Goal: Task Accomplishment & Management: Complete application form

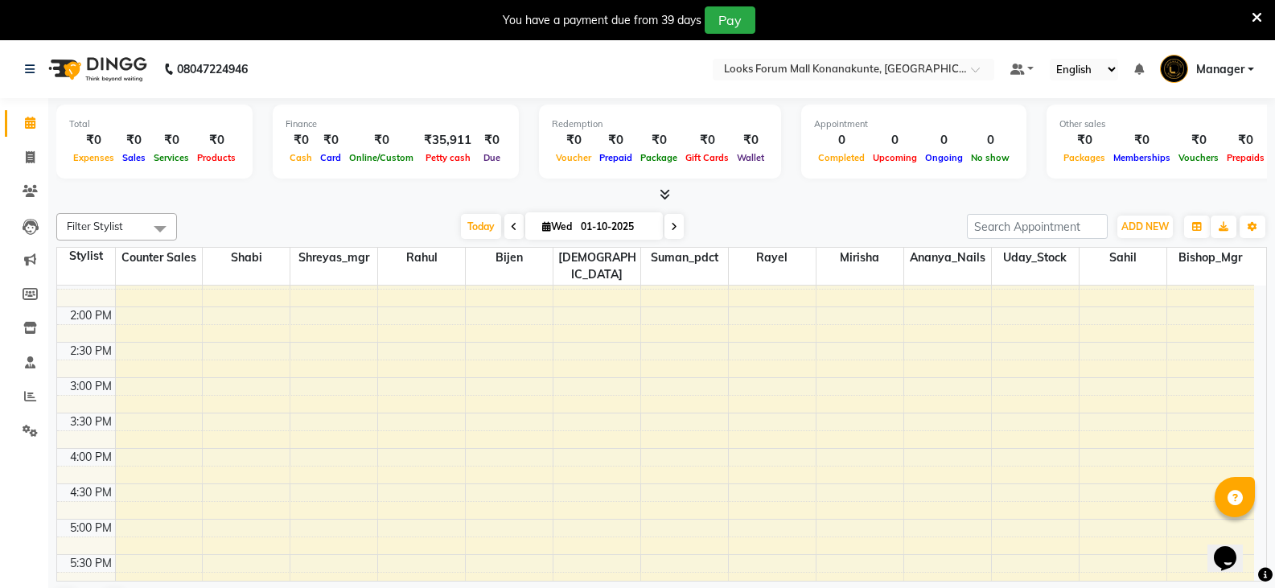
scroll to position [356, 0]
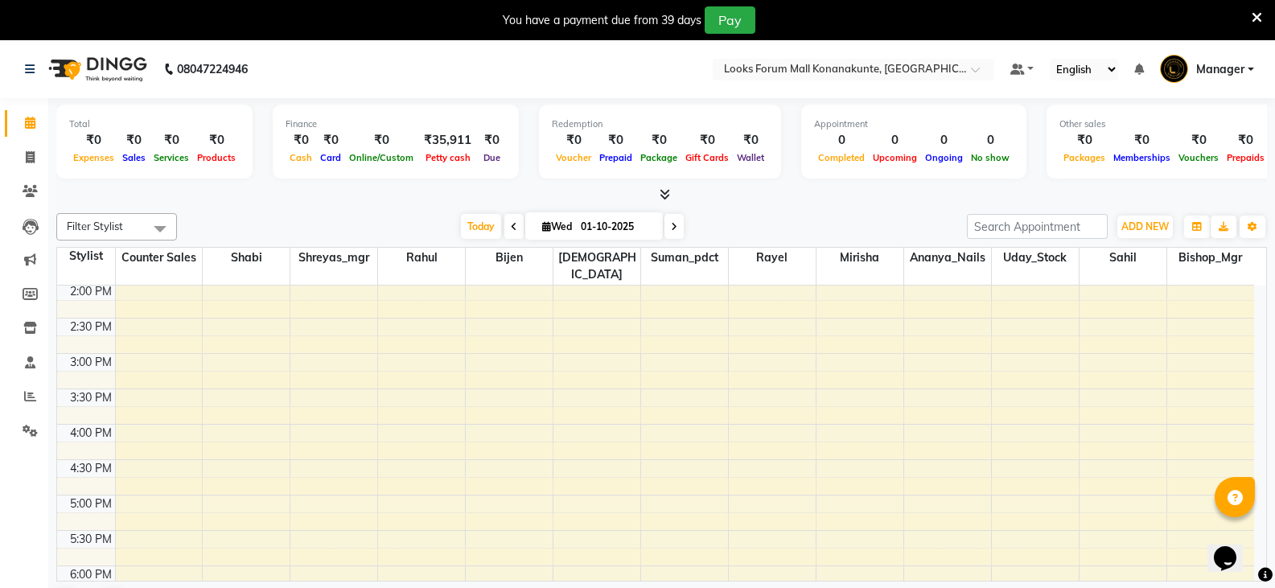
click at [745, 415] on div "9:00 AM 9:30 AM 10:00 AM 10:30 AM 11:00 AM 11:30 AM 12:00 PM 12:30 PM 1:00 PM 1…" at bounding box center [655, 424] width 1197 height 990
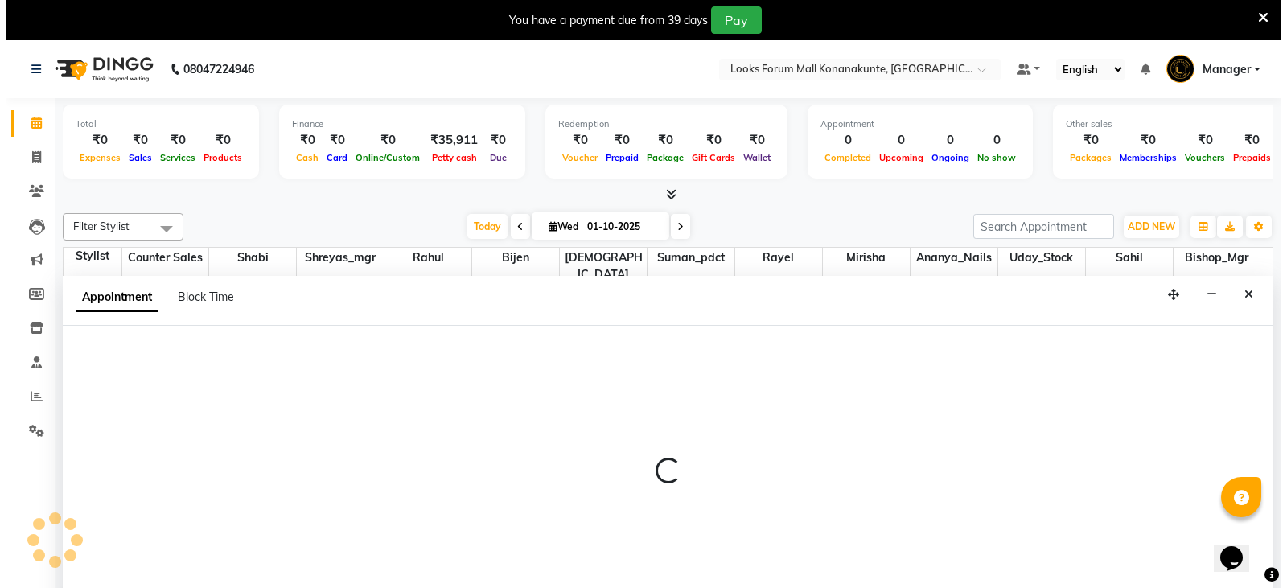
scroll to position [41, 0]
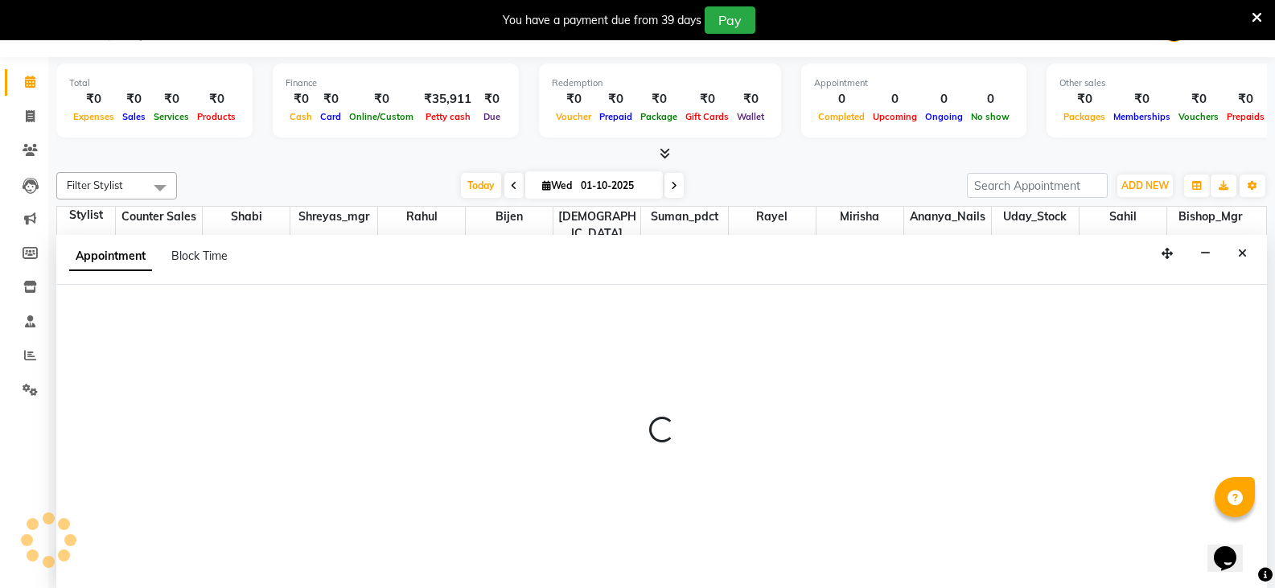
select select "90395"
select select "960"
select select "tentative"
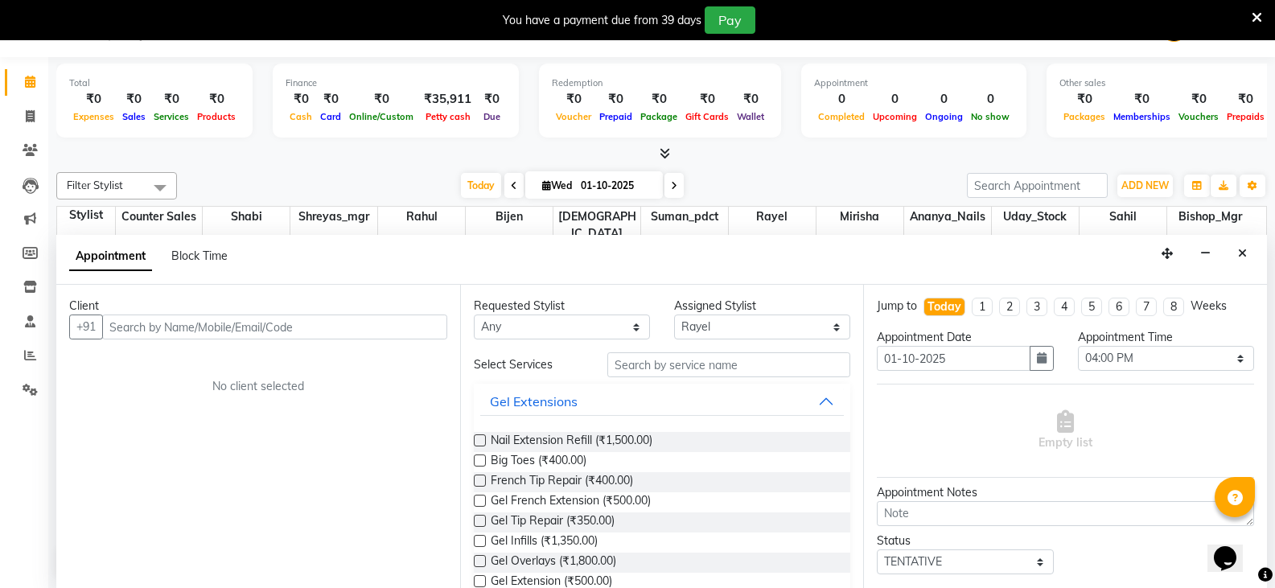
click at [235, 331] on input "text" at bounding box center [274, 327] width 345 height 25
type input "8129961021"
click at [406, 331] on span "Add Client" at bounding box center [414, 326] width 54 height 14
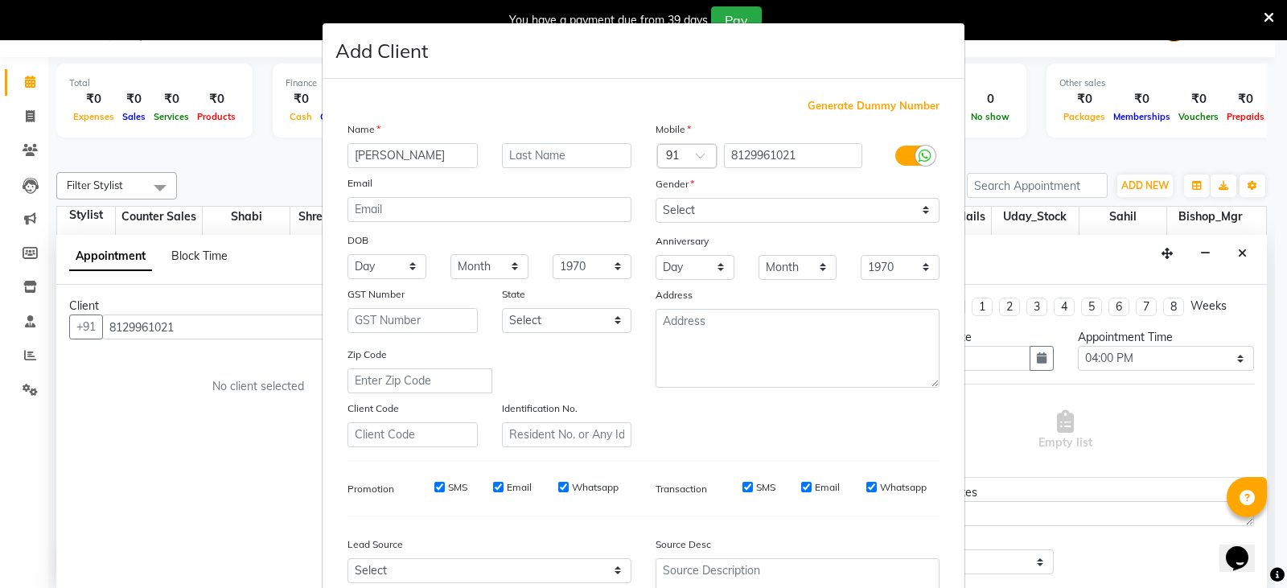
type input "[PERSON_NAME]"
type input "c"
click at [731, 208] on select "Select [DEMOGRAPHIC_DATA] [DEMOGRAPHIC_DATA] Other Prefer Not To Say" at bounding box center [798, 210] width 284 height 25
select select "[DEMOGRAPHIC_DATA]"
click at [656, 198] on select "Select [DEMOGRAPHIC_DATA] [DEMOGRAPHIC_DATA] Other Prefer Not To Say" at bounding box center [798, 210] width 284 height 25
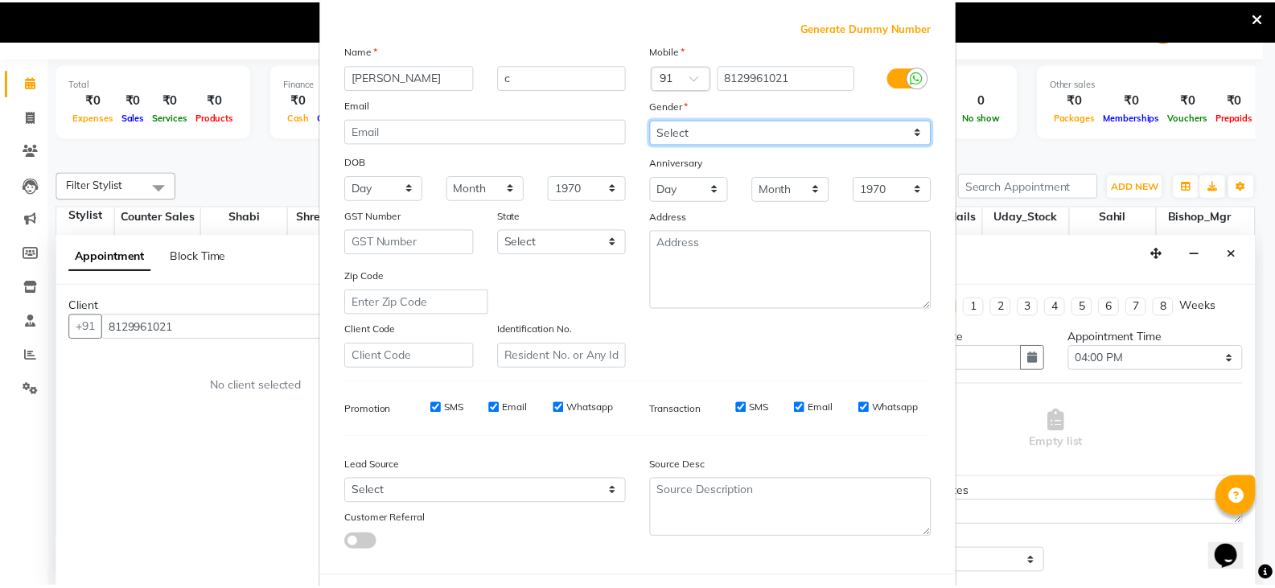
scroll to position [154, 0]
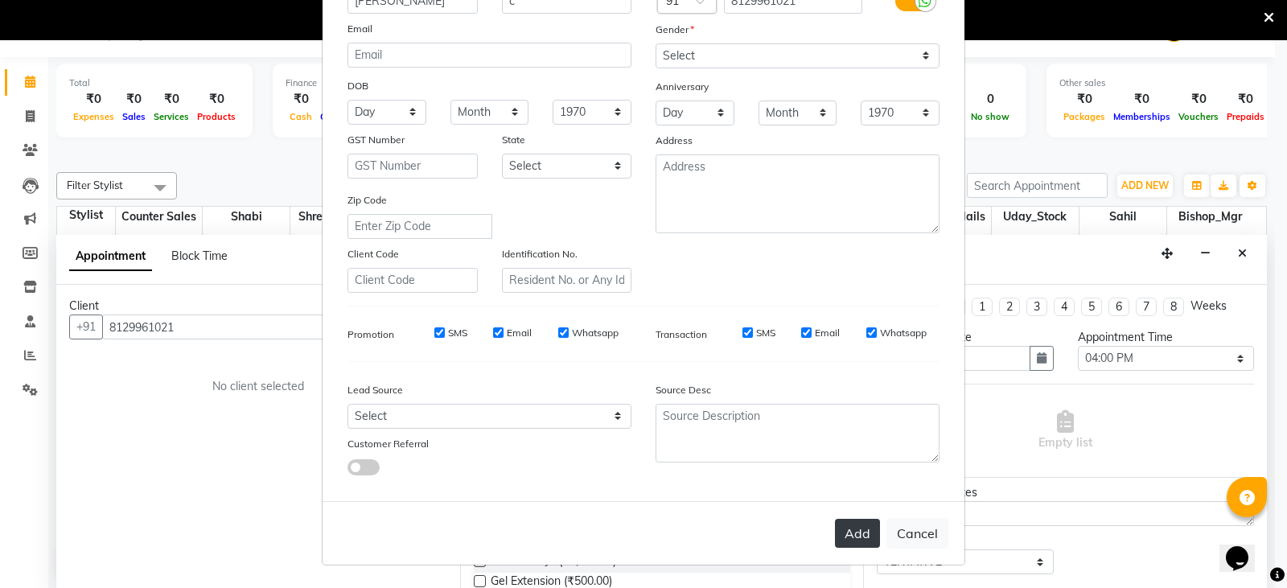
click at [867, 529] on button "Add" at bounding box center [857, 533] width 45 height 29
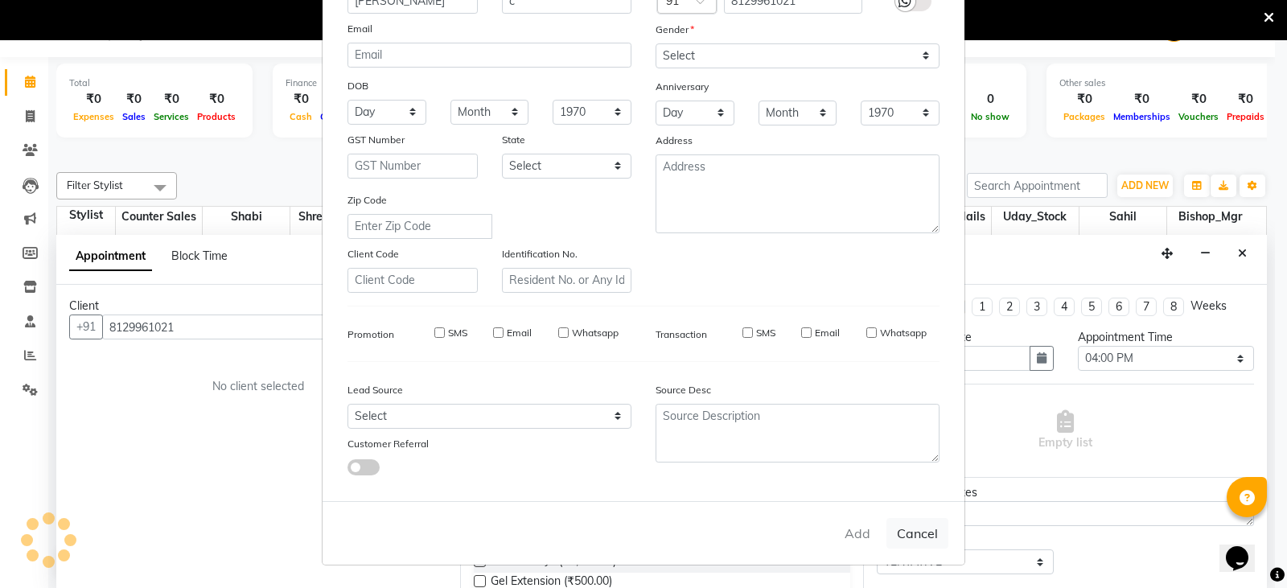
select select
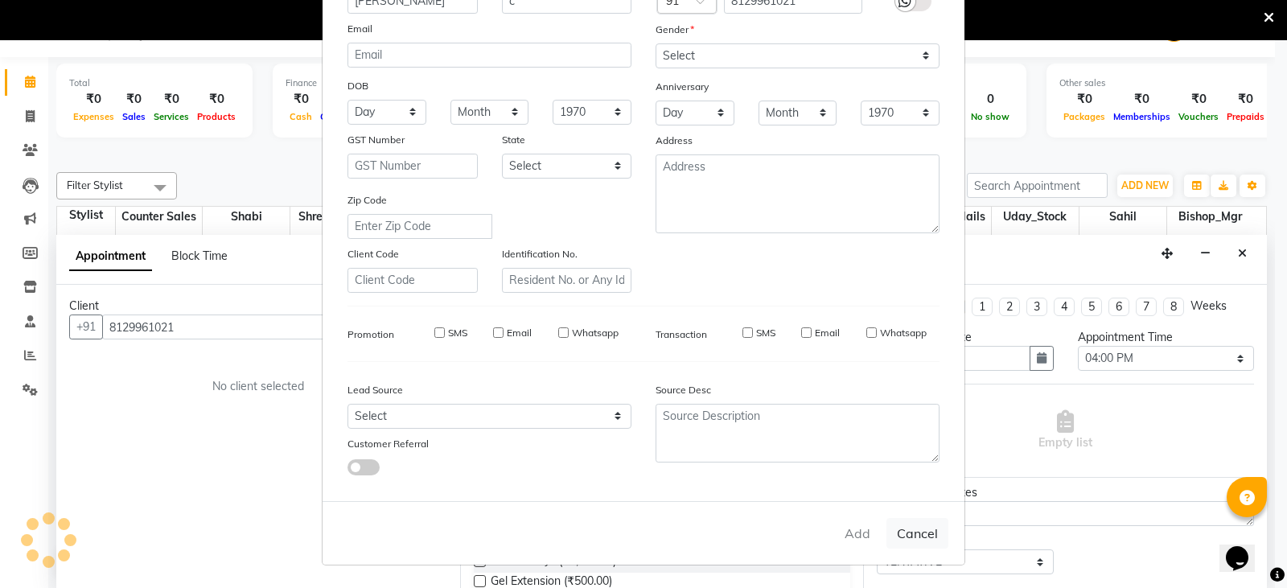
select select
checkbox input "false"
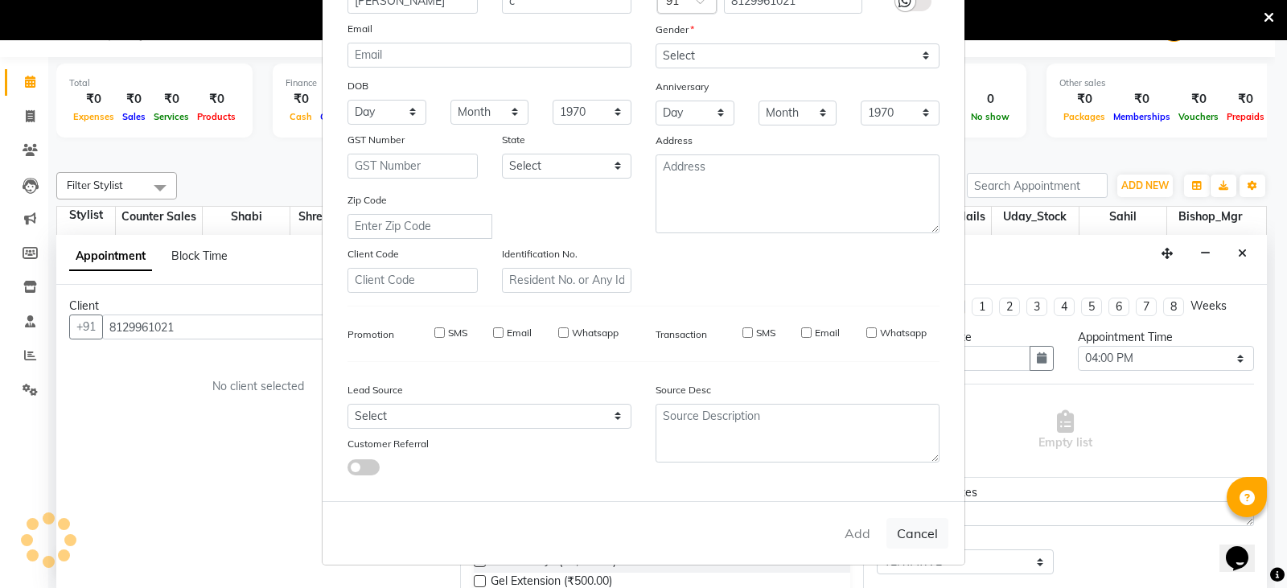
checkbox input "false"
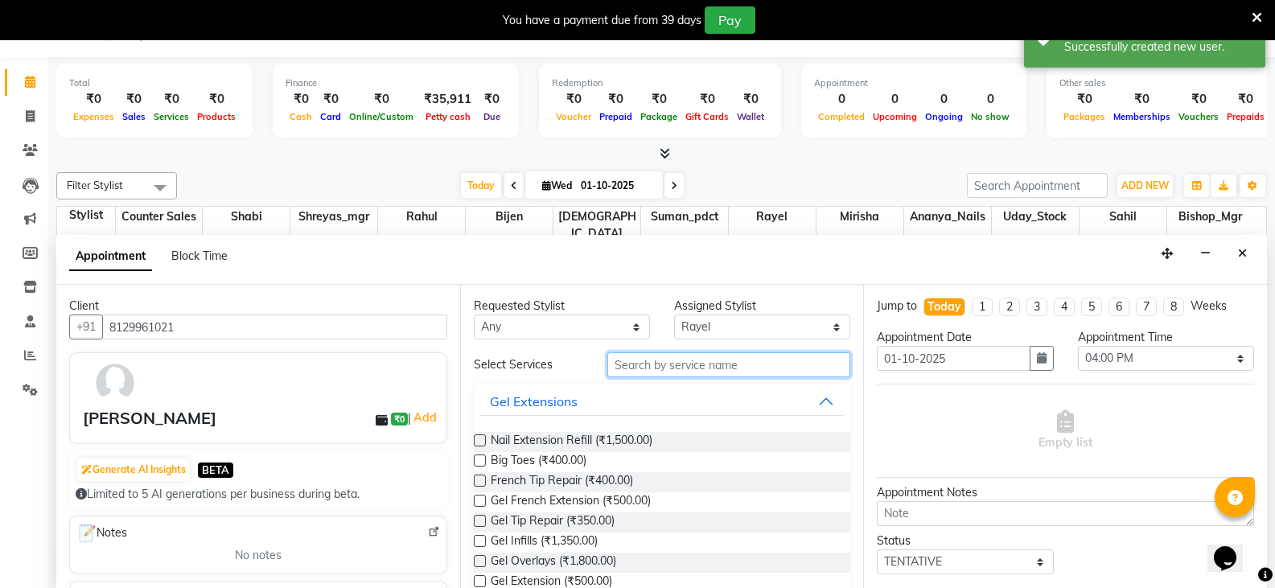
click at [675, 364] on input "text" at bounding box center [728, 364] width 243 height 25
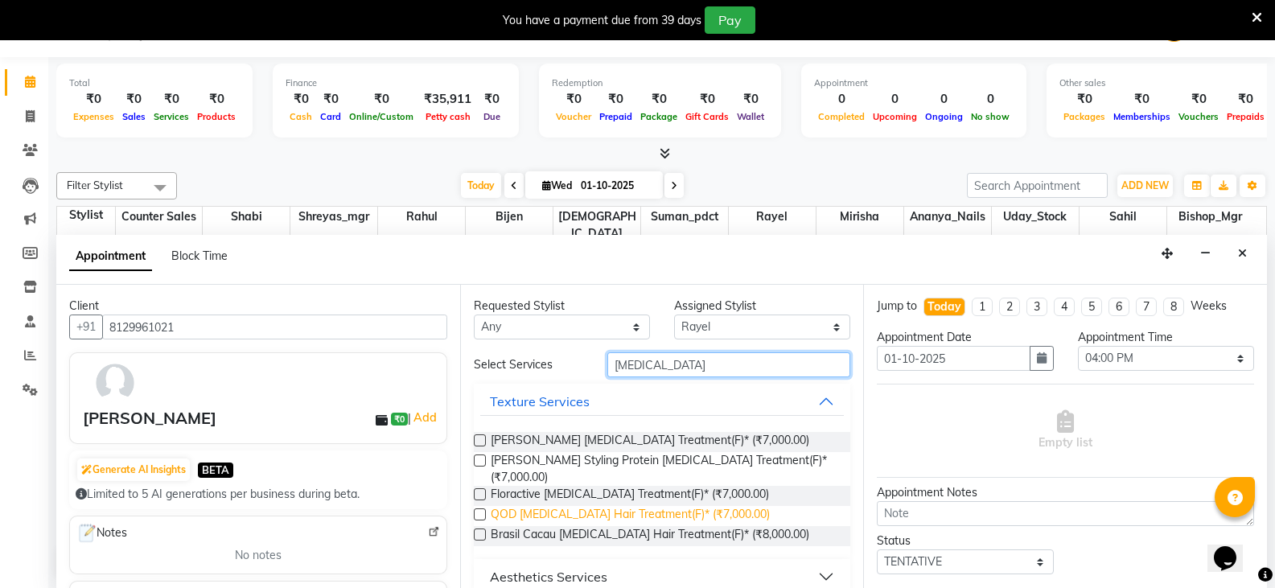
type input "[MEDICAL_DATA]"
click at [564, 506] on span "QOD [MEDICAL_DATA] Hair Treatment(F)* (₹7,000.00)" at bounding box center [630, 516] width 279 height 20
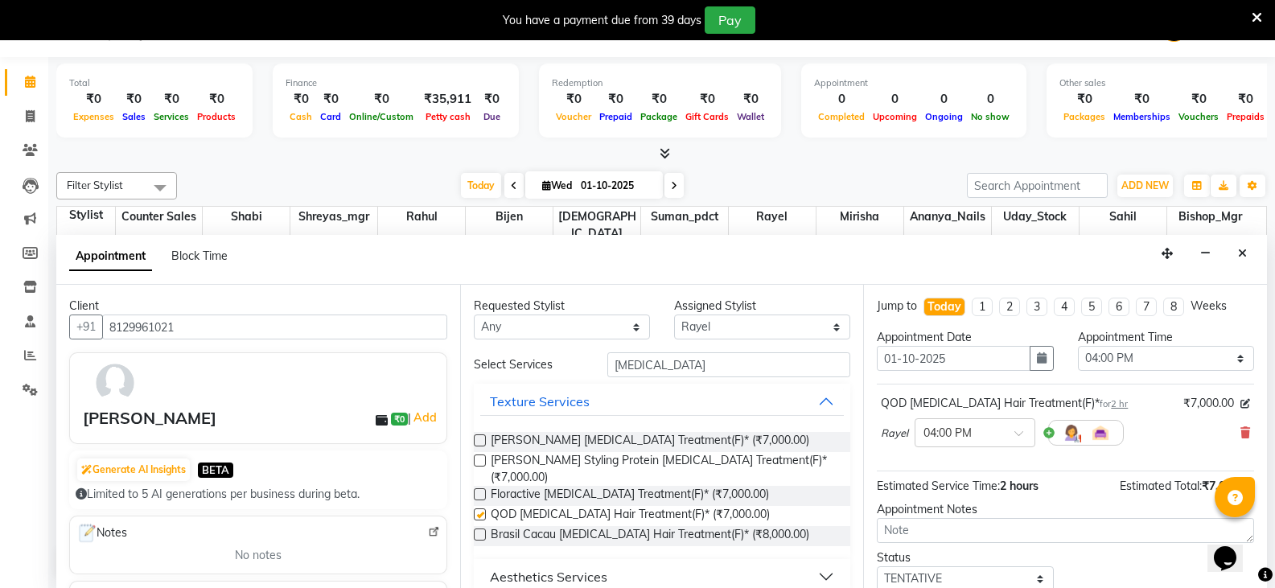
checkbox input "false"
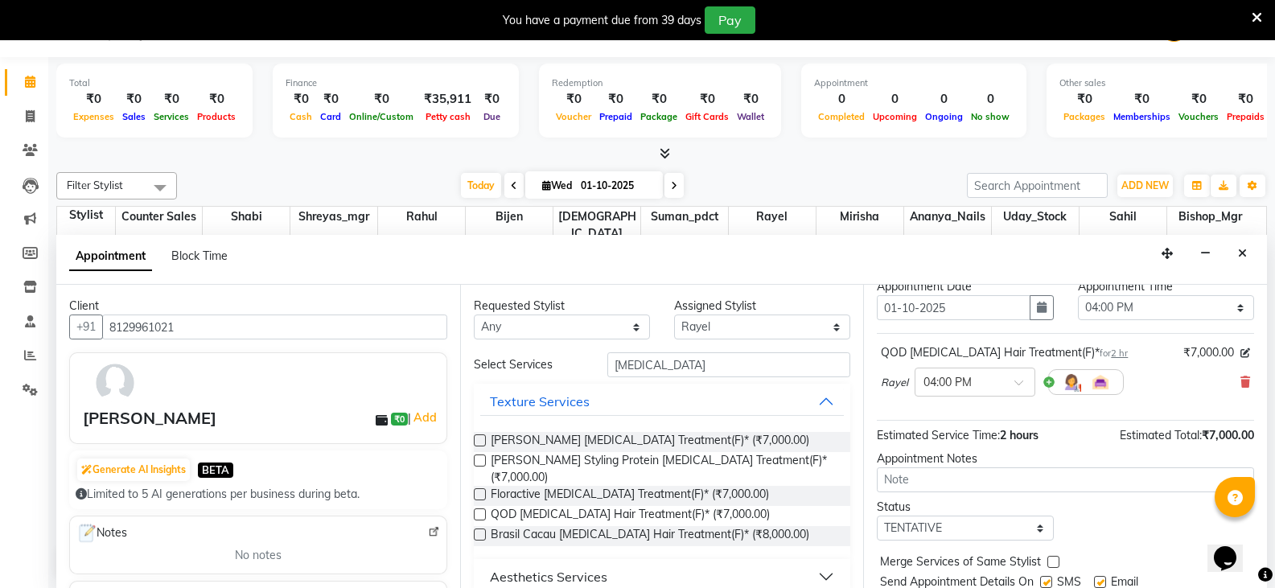
scroll to position [105, 0]
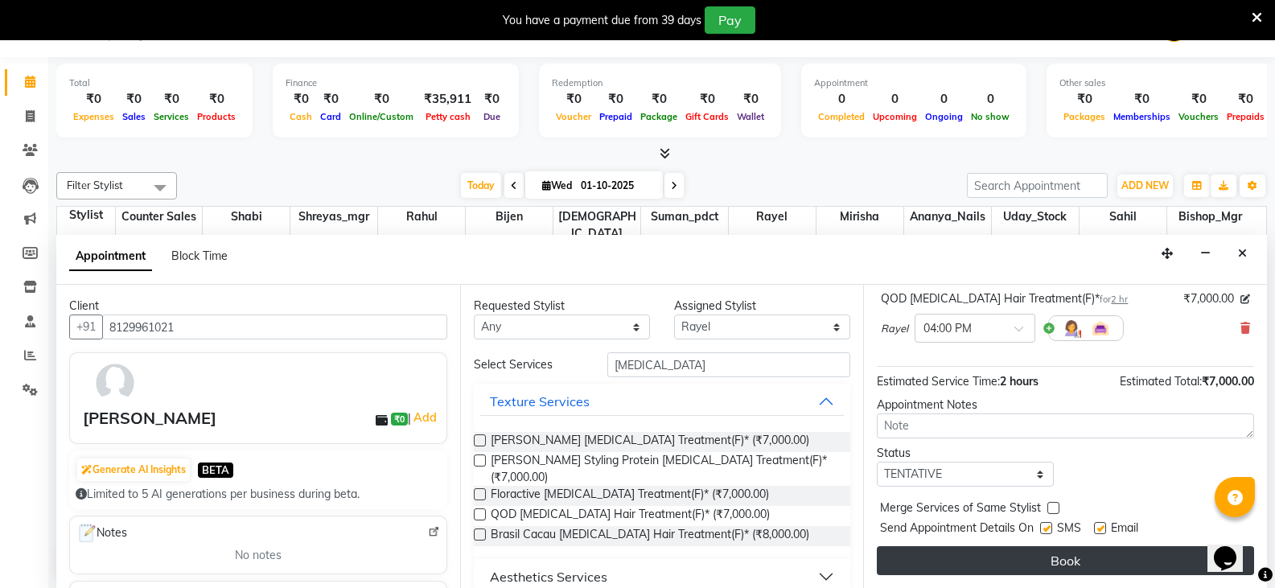
click at [1069, 563] on button "Book" at bounding box center [1065, 560] width 377 height 29
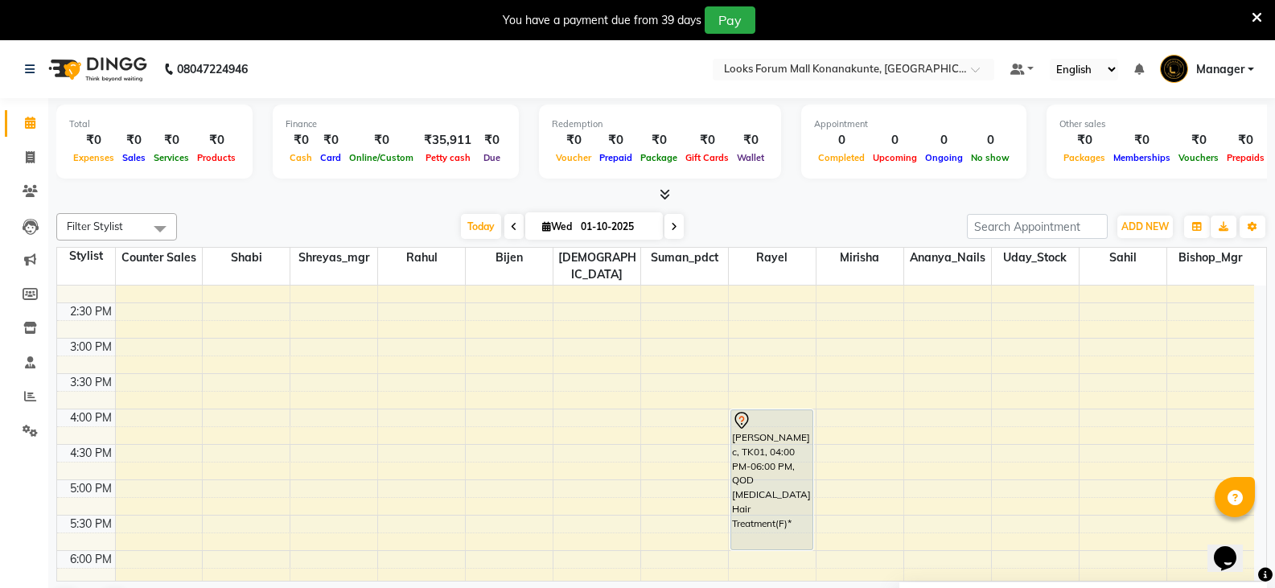
scroll to position [356, 0]
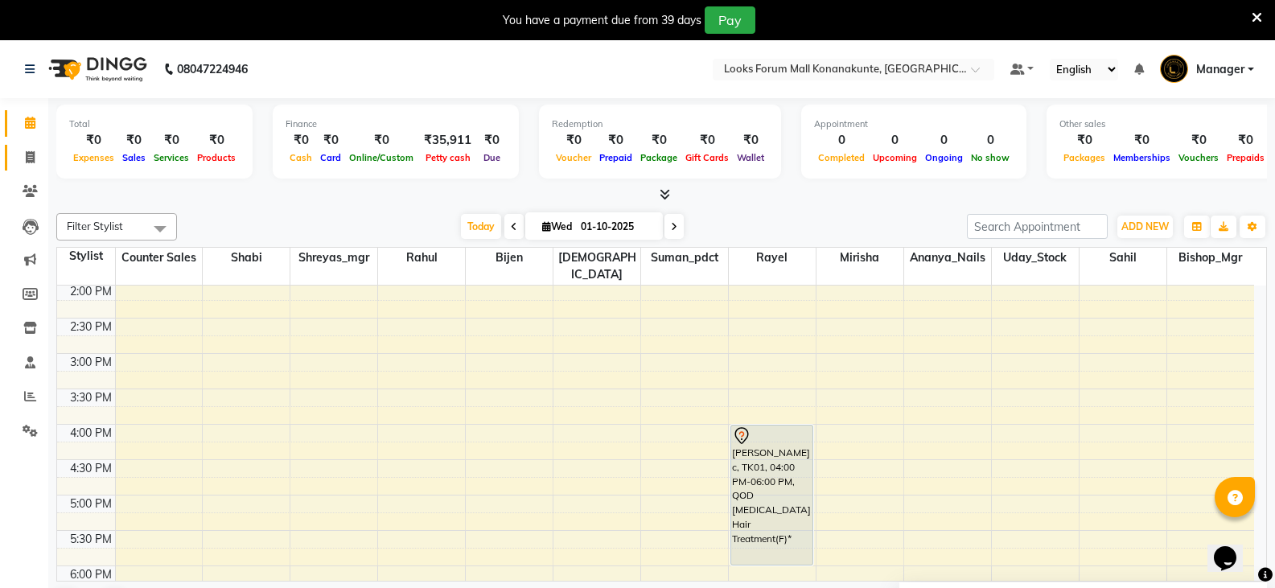
click at [13, 155] on link "Invoice" at bounding box center [24, 158] width 39 height 27
select select "service"
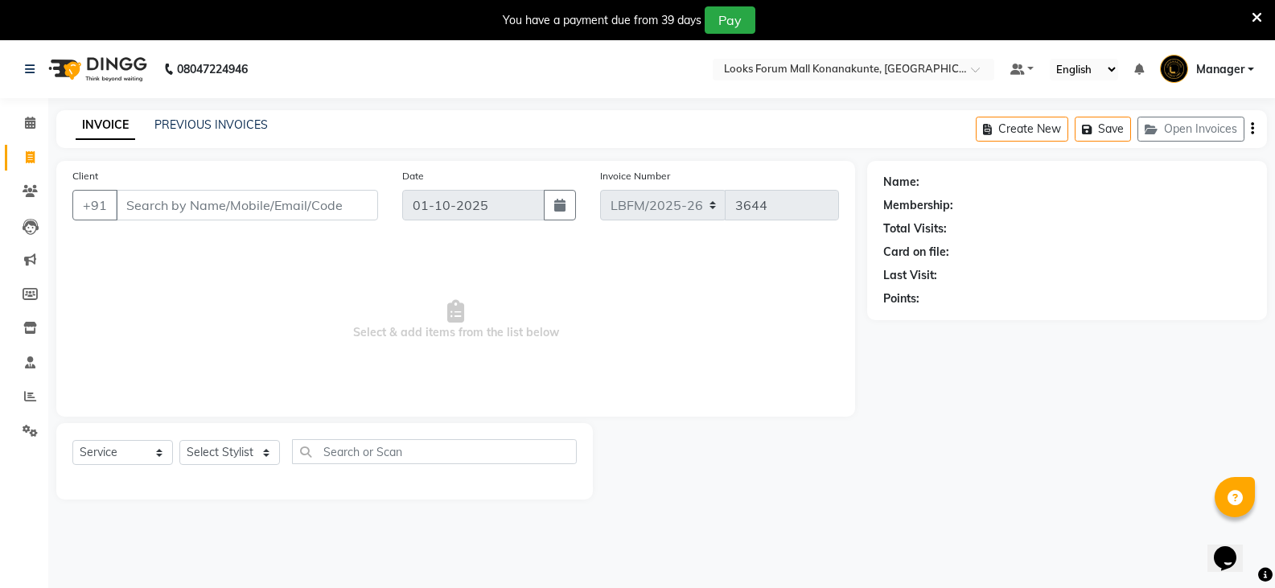
click at [196, 211] on input "Client" at bounding box center [247, 205] width 262 height 31
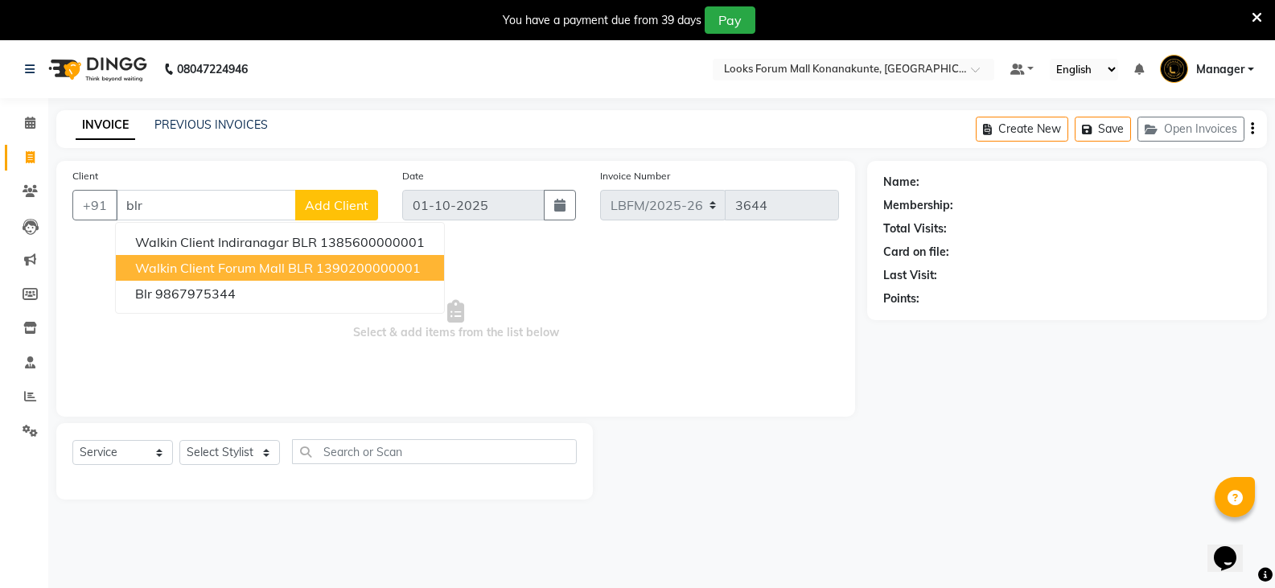
click at [259, 265] on span "Walkin Client Forum Mall BLR" at bounding box center [224, 268] width 178 height 16
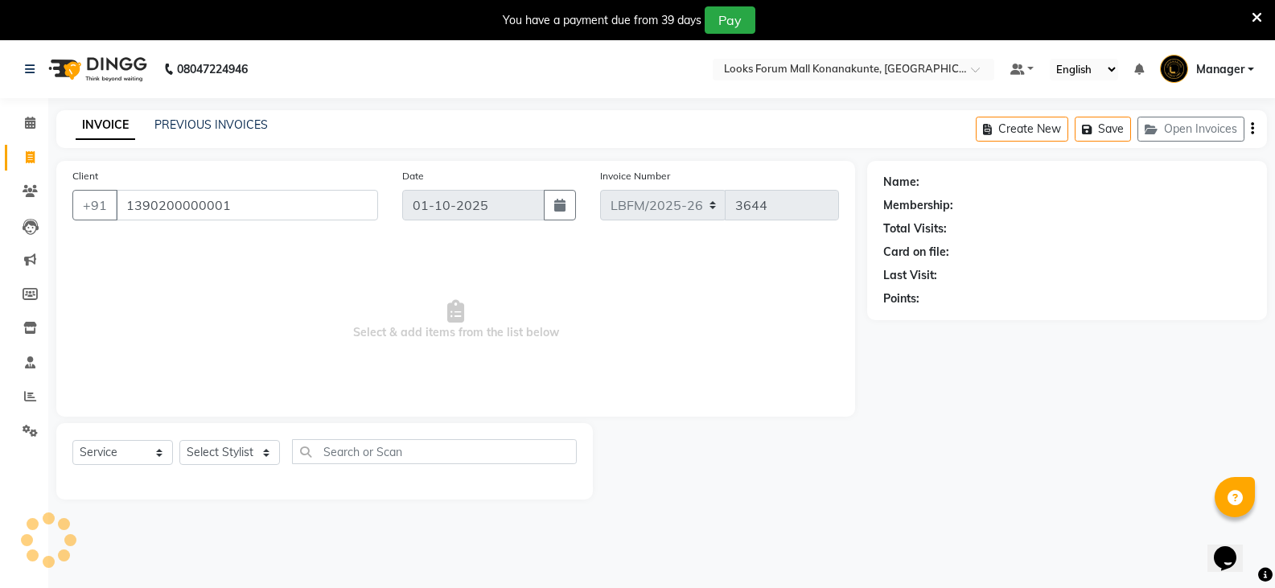
type input "1390200000001"
select select "1: Object"
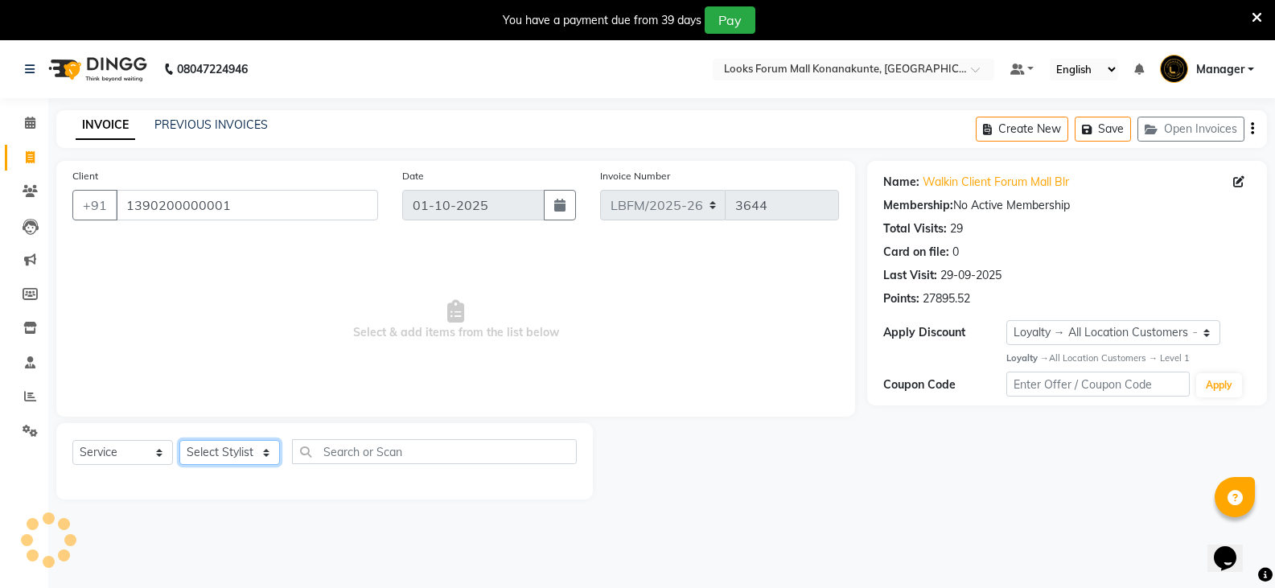
drag, startPoint x: 241, startPoint y: 451, endPoint x: 241, endPoint y: 441, distance: 9.7
click at [241, 451] on select "Select Stylist Ananya_Nails [PERSON_NAME] Bijen Bishop_Mgr Counter Sales Manage…" at bounding box center [229, 452] width 101 height 25
select select "90395"
click at [179, 440] on select "Select Stylist Ananya_Nails [PERSON_NAME] Bijen Bishop_Mgr Counter Sales Manage…" at bounding box center [229, 452] width 101 height 25
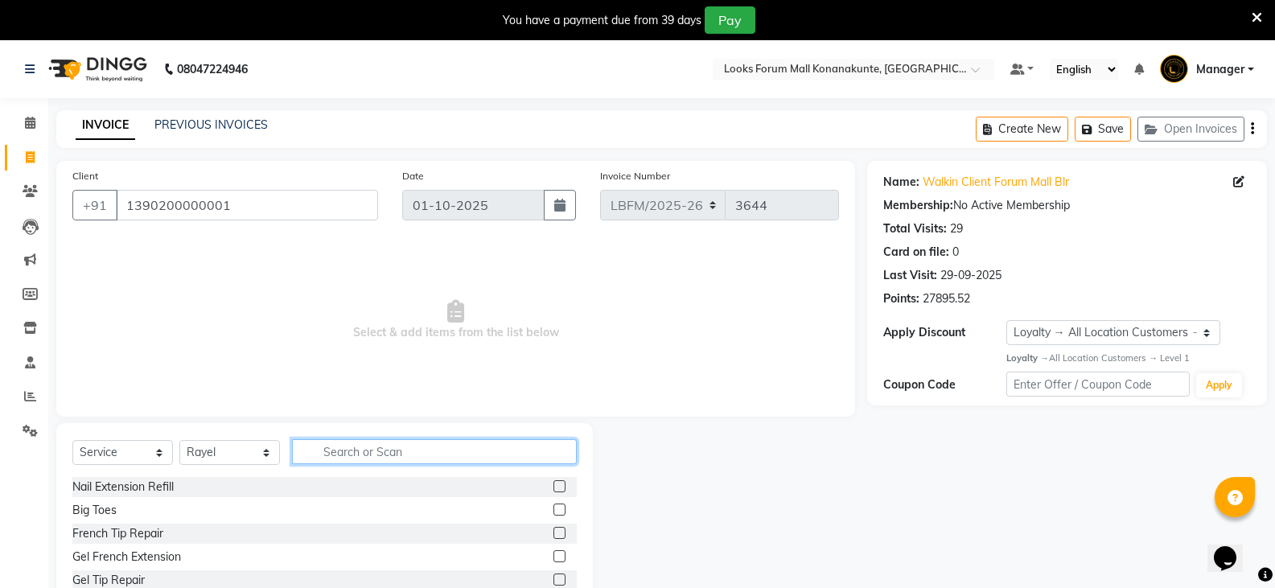
drag, startPoint x: 426, startPoint y: 455, endPoint x: 912, endPoint y: 113, distance: 593.7
click at [427, 455] on input "text" at bounding box center [434, 451] width 285 height 25
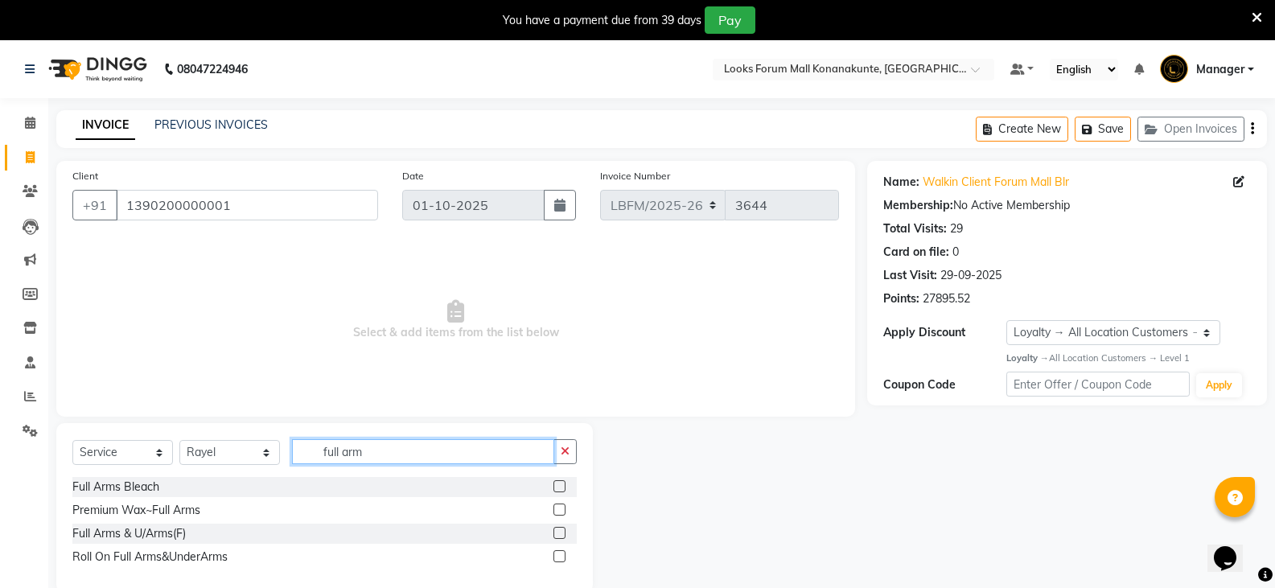
type input "full arm"
click at [558, 512] on label at bounding box center [560, 510] width 12 height 12
click at [558, 512] on input "checkbox" at bounding box center [559, 510] width 10 height 10
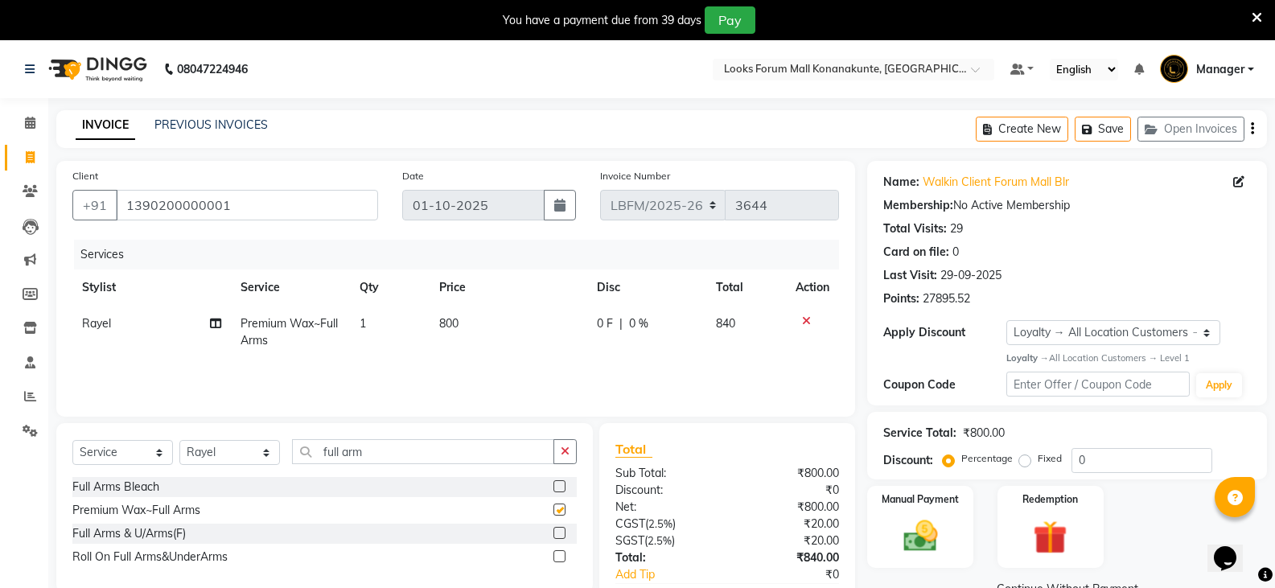
checkbox input "false"
click at [474, 323] on td "800" at bounding box center [509, 332] width 158 height 53
select select "90395"
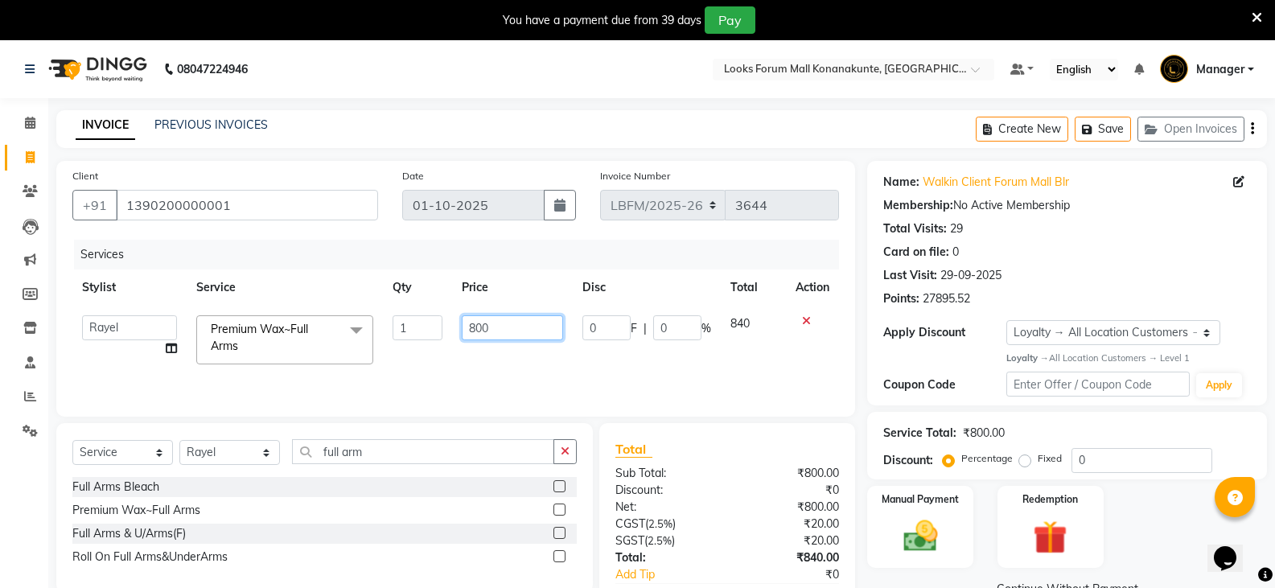
drag, startPoint x: 508, startPoint y: 323, endPoint x: 278, endPoint y: 323, distance: 230.1
click at [277, 323] on tr "Ananya_Nails [PERSON_NAME] Bijen Bishop_Mgr Counter Sales Manager Mirisha [PERS…" at bounding box center [455, 340] width 767 height 68
type input "1750"
click at [915, 513] on div "Manual Payment" at bounding box center [921, 527] width 110 height 86
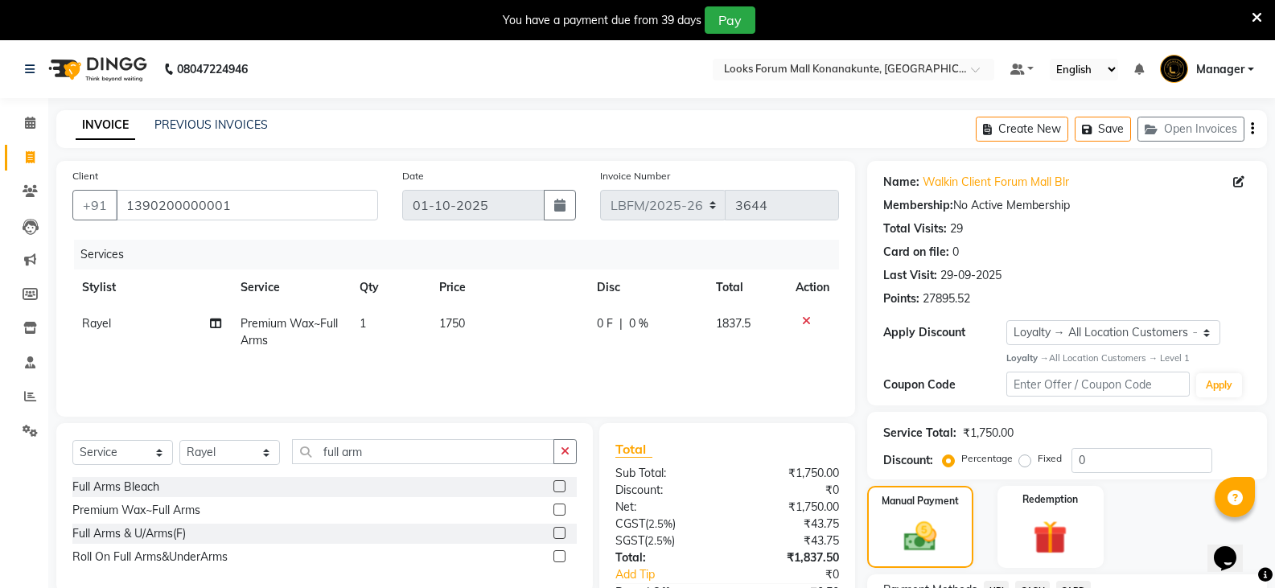
scroll to position [140, 0]
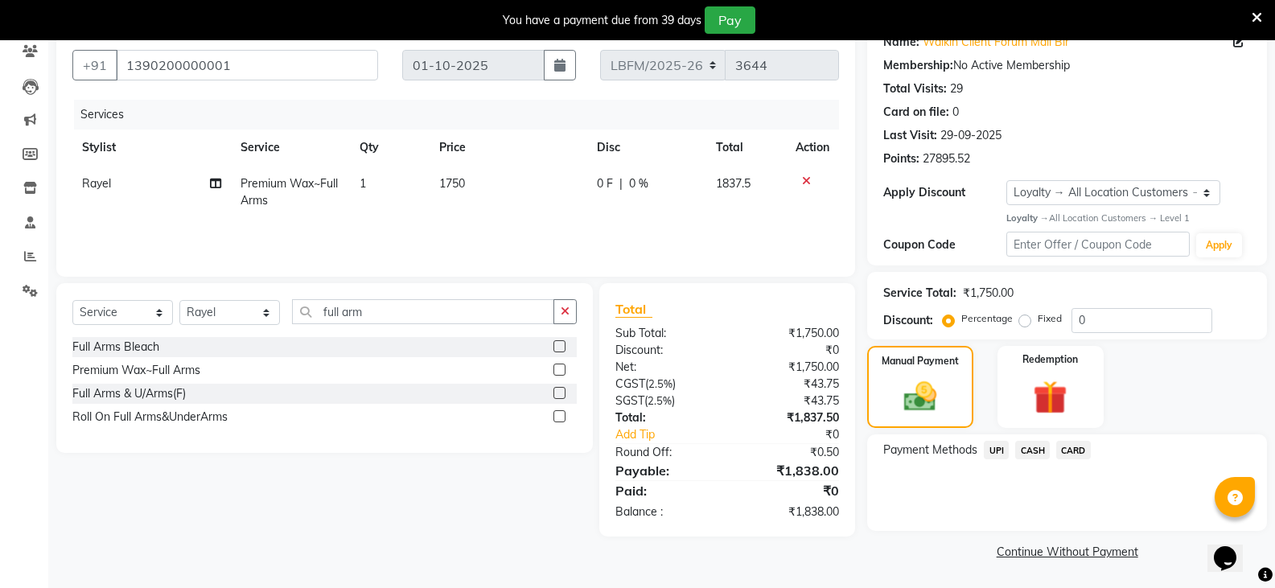
click at [1081, 447] on span "CARD" at bounding box center [1073, 450] width 35 height 19
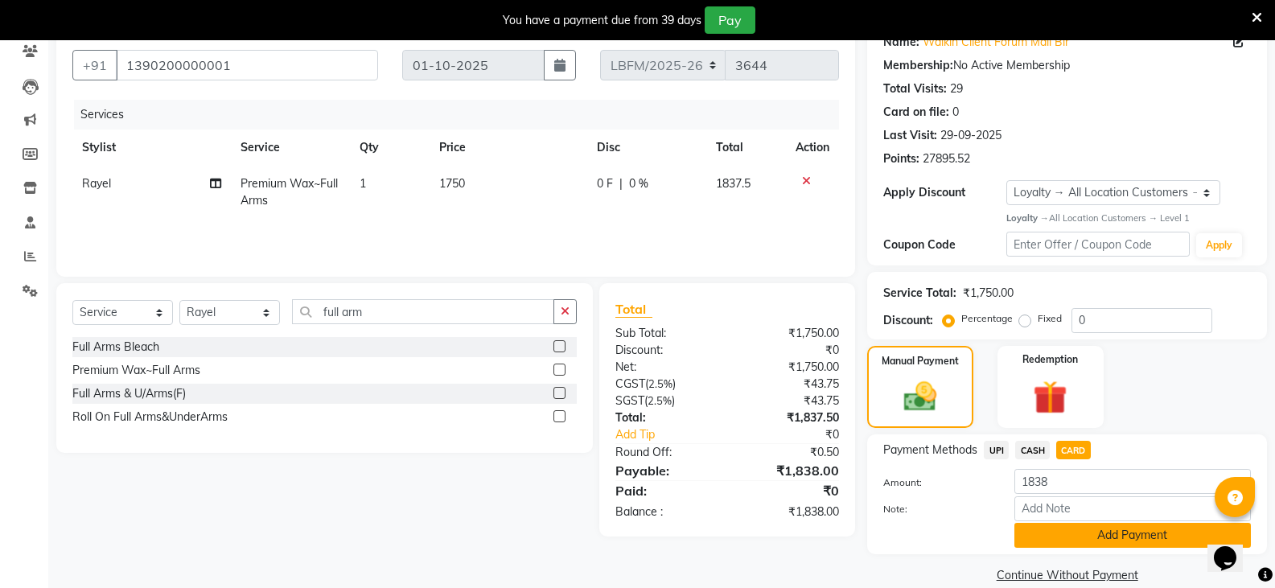
click at [1122, 535] on button "Add Payment" at bounding box center [1133, 535] width 237 height 25
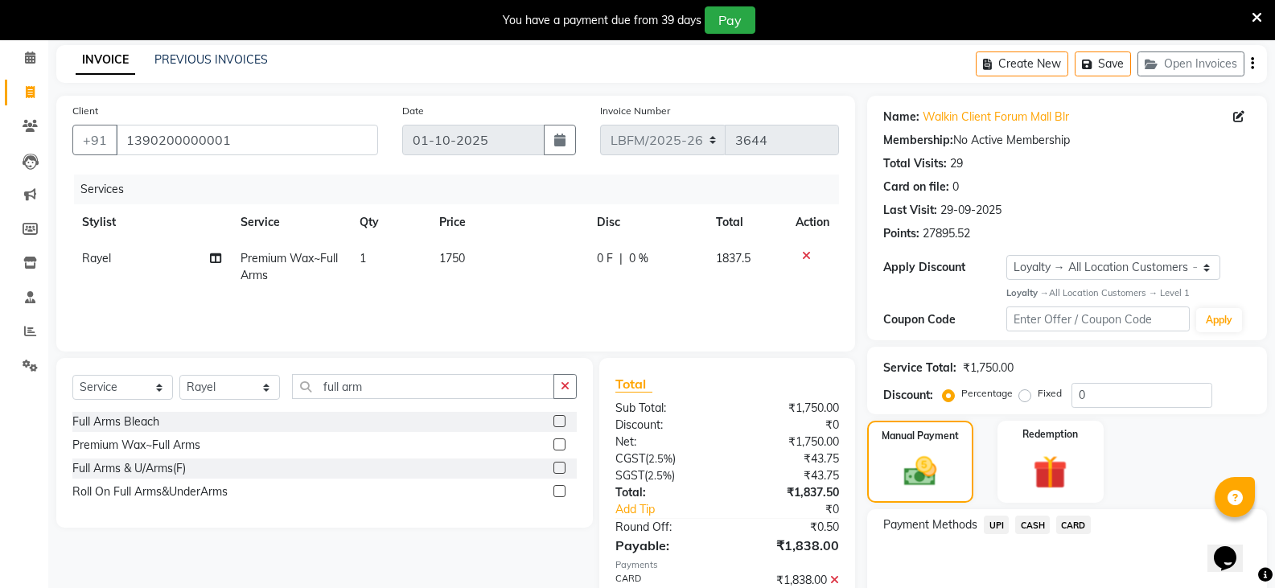
scroll to position [0, 0]
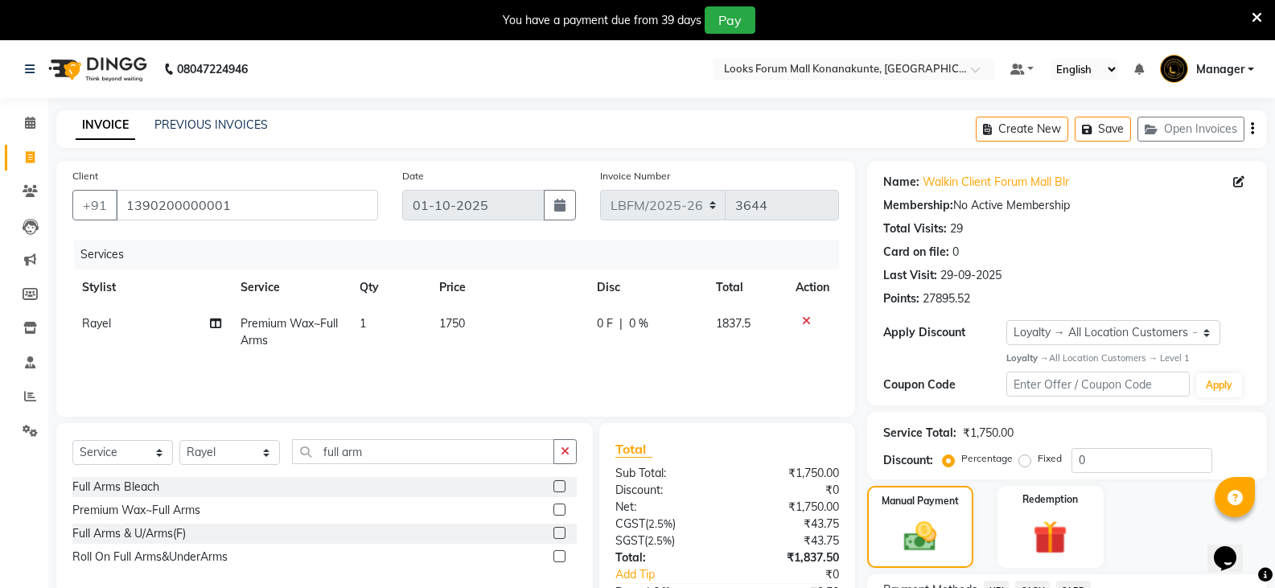
click at [648, 317] on div "0 F | 0 %" at bounding box center [647, 323] width 100 height 17
select select "90395"
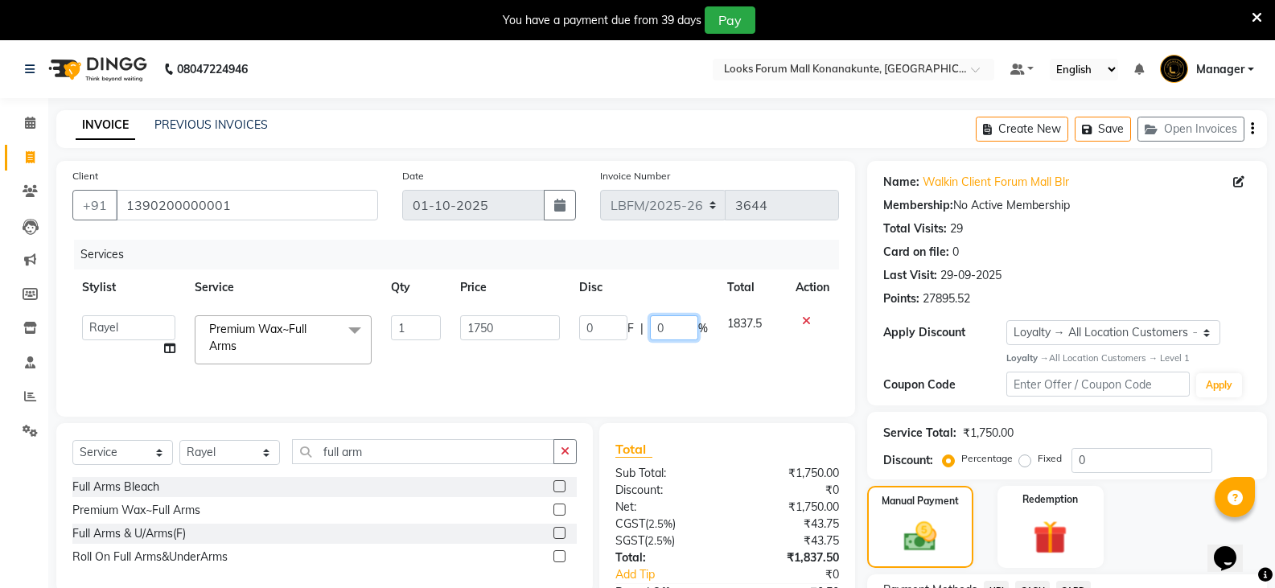
drag, startPoint x: 677, startPoint y: 321, endPoint x: 508, endPoint y: 334, distance: 169.4
click at [515, 337] on tr "Ananya_Nails [PERSON_NAME] Bijen Bishop_Mgr Counter Sales Manager Mirisha [PERS…" at bounding box center [455, 340] width 767 height 68
type input "35"
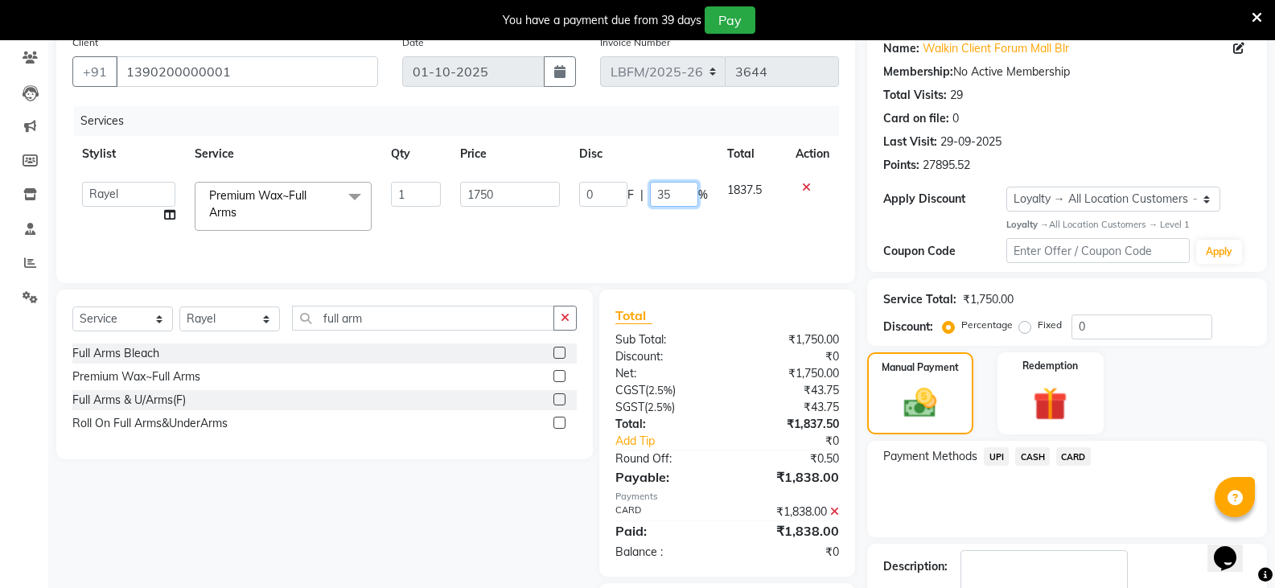
scroll to position [231, 0]
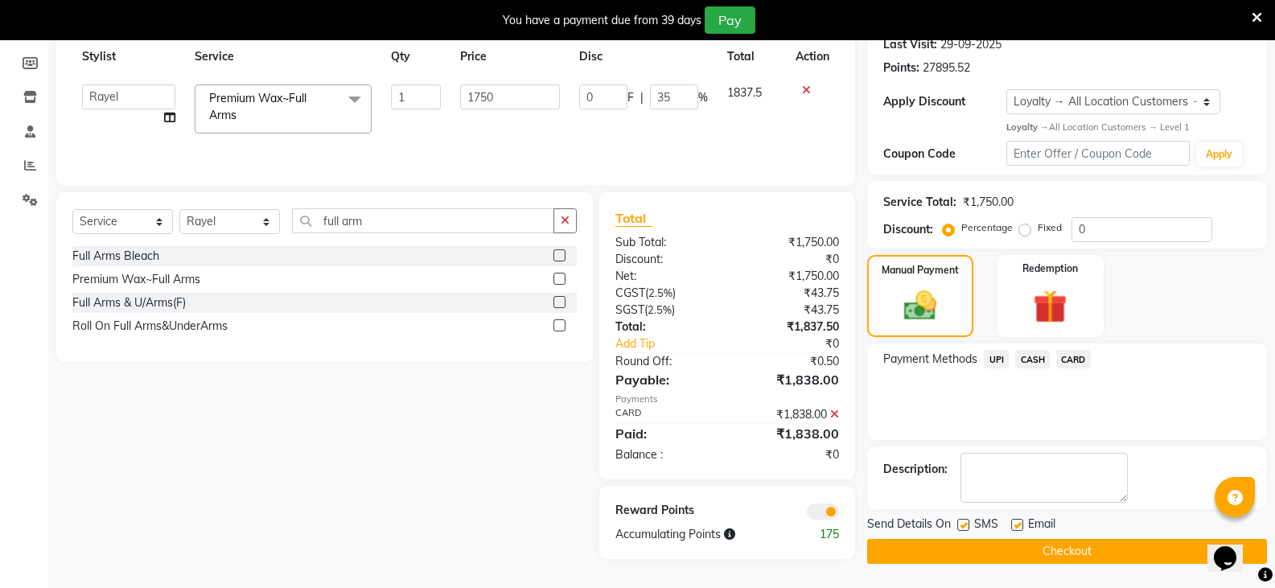
click at [1070, 364] on span "CARD" at bounding box center [1073, 359] width 35 height 19
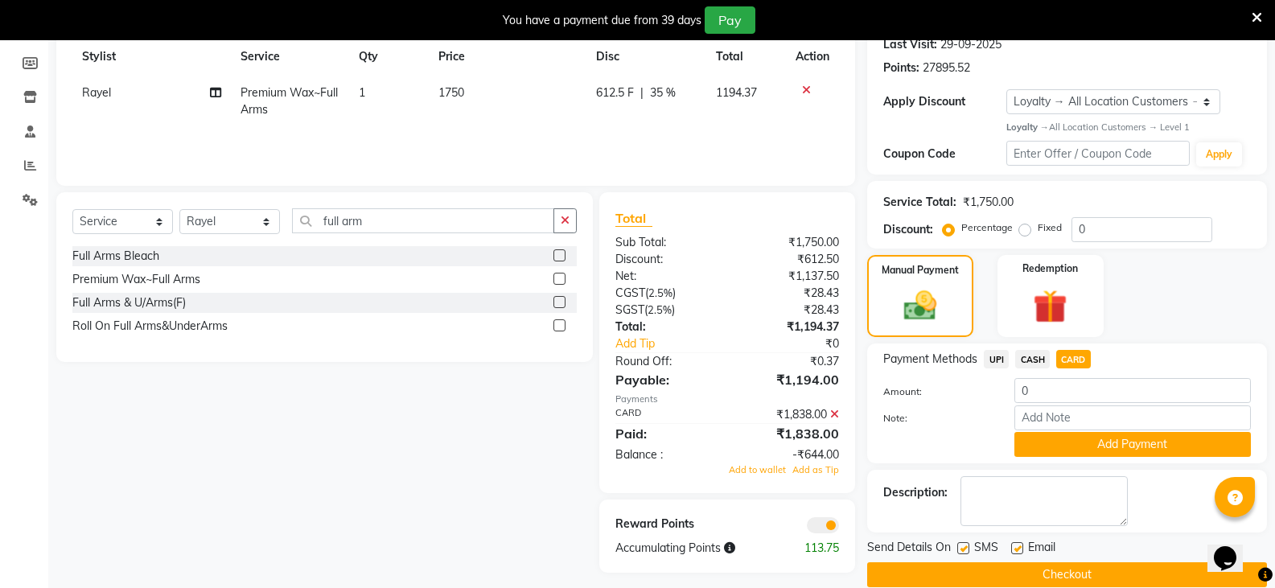
click at [834, 415] on icon at bounding box center [834, 414] width 9 height 11
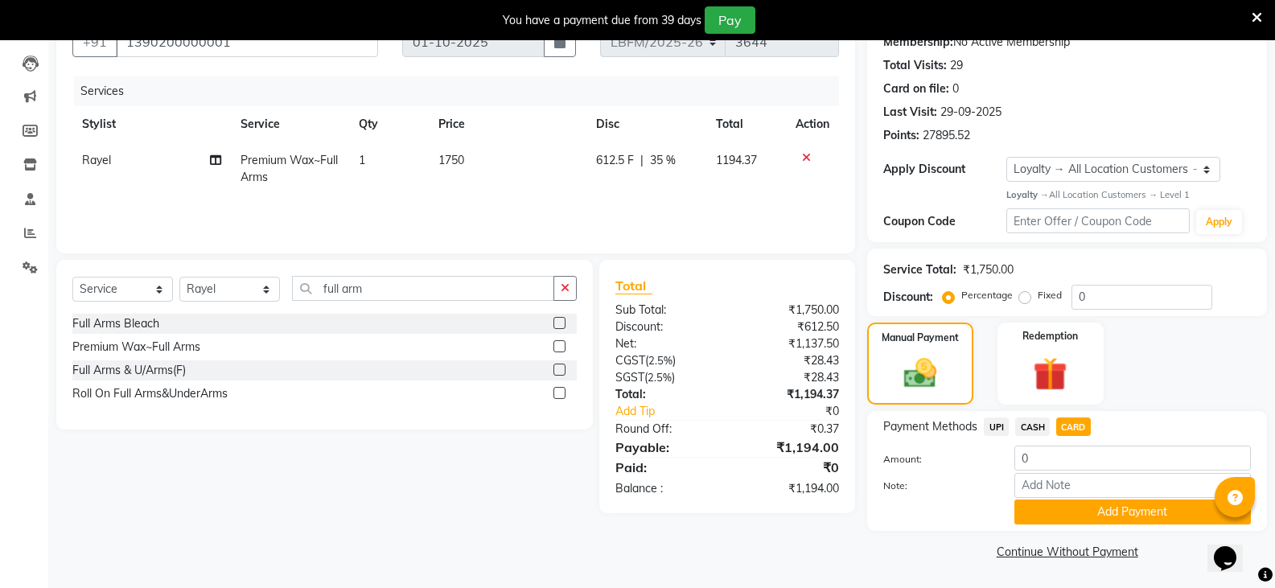
click at [1064, 424] on span "CARD" at bounding box center [1073, 427] width 35 height 19
type input "1194"
click at [1105, 513] on button "Add Payment" at bounding box center [1133, 512] width 237 height 25
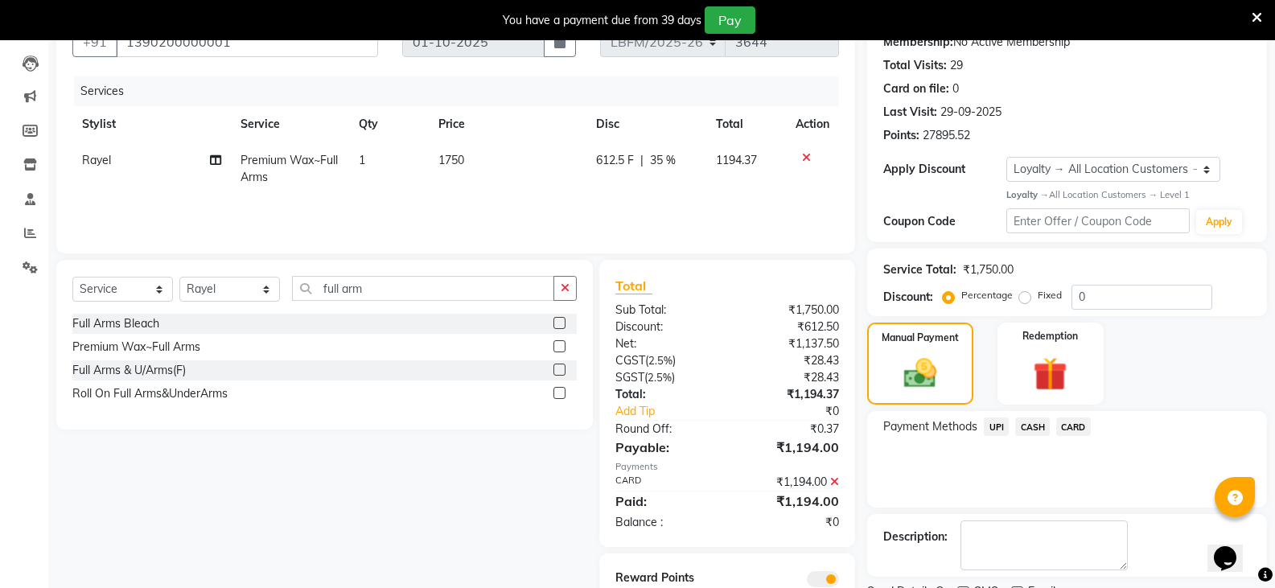
scroll to position [231, 0]
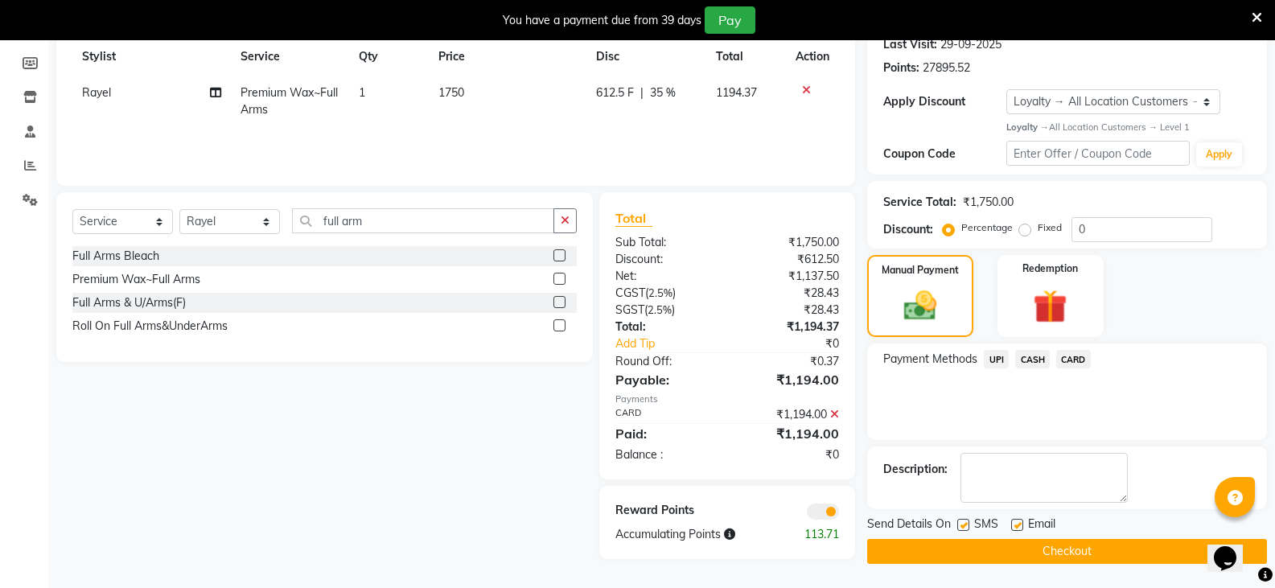
click at [1062, 557] on button "Checkout" at bounding box center [1067, 551] width 400 height 25
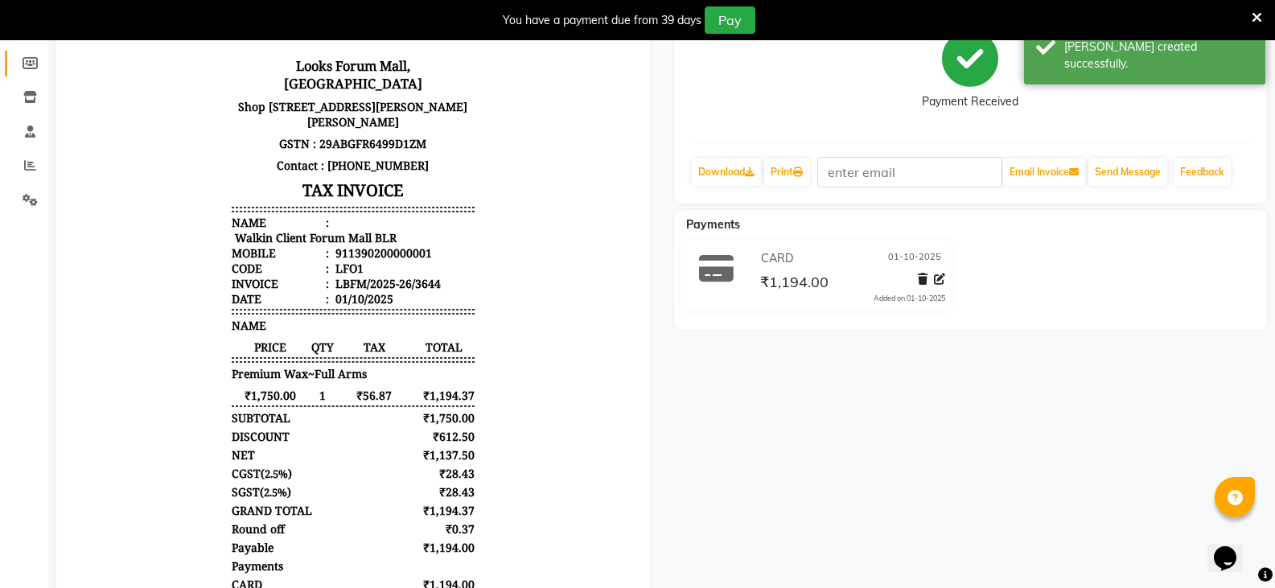
click at [22, 72] on link "Members" at bounding box center [24, 64] width 39 height 27
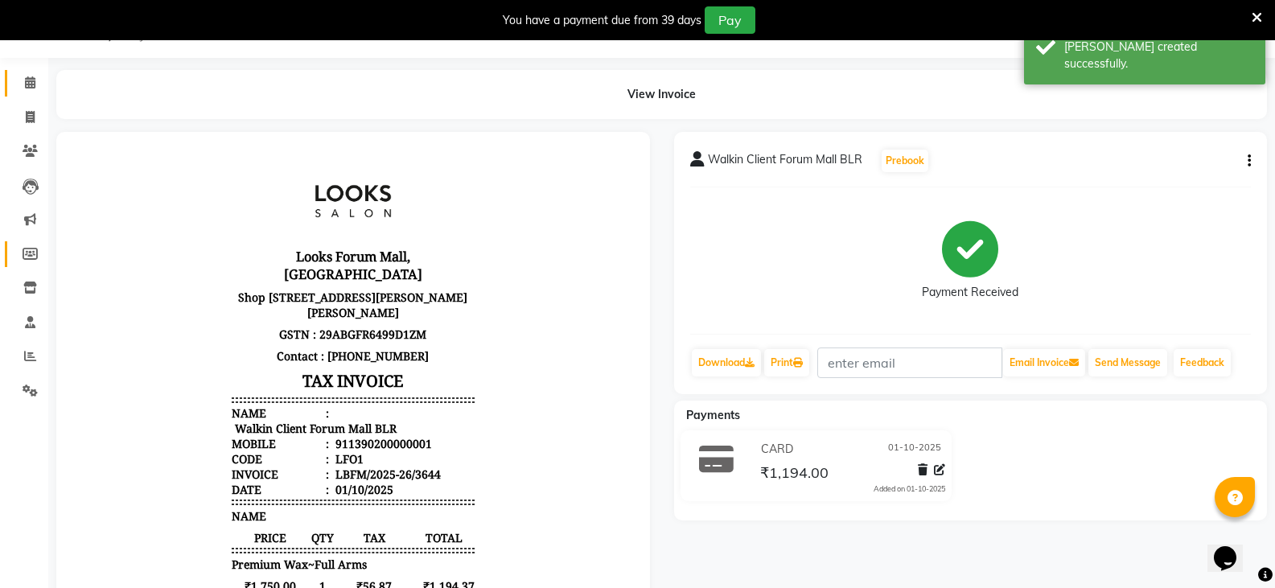
select select
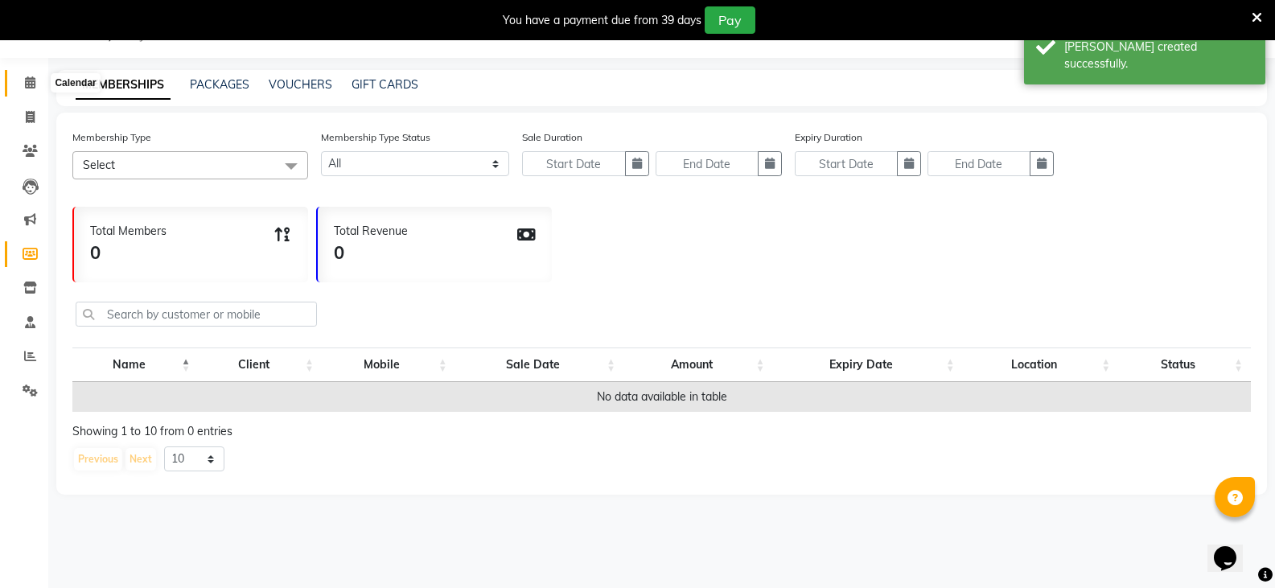
click at [37, 83] on span at bounding box center [30, 83] width 28 height 19
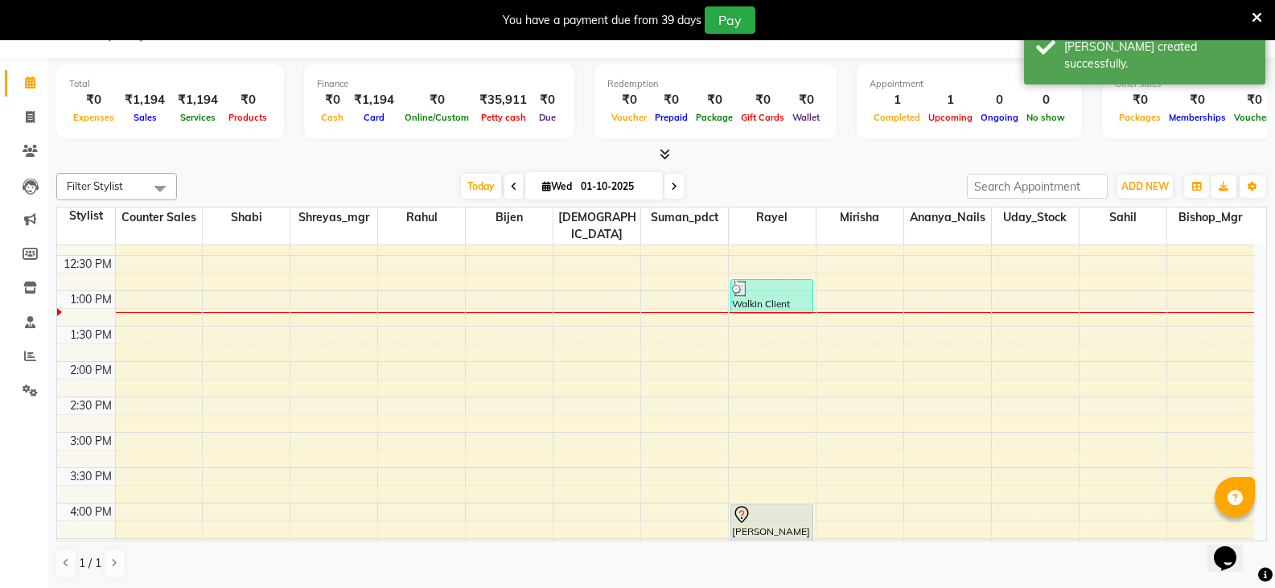
scroll to position [241, 0]
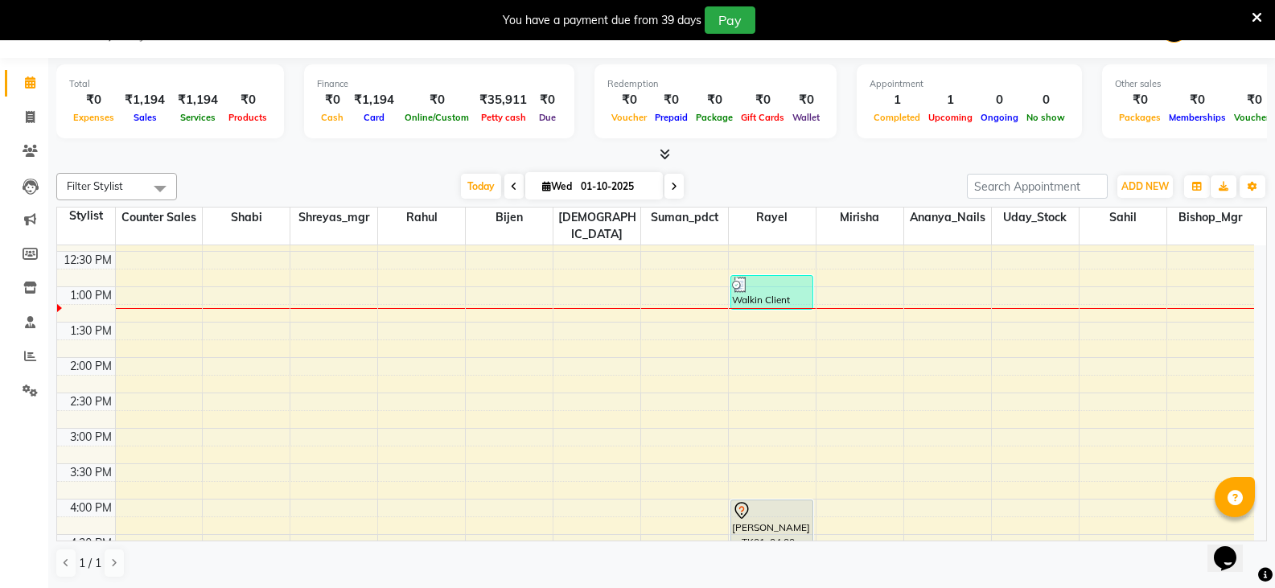
click at [416, 301] on div "9:00 AM 9:30 AM 10:00 AM 10:30 AM 11:00 AM 11:30 AM 12:00 PM 12:30 PM 1:00 PM 1…" at bounding box center [655, 499] width 1197 height 990
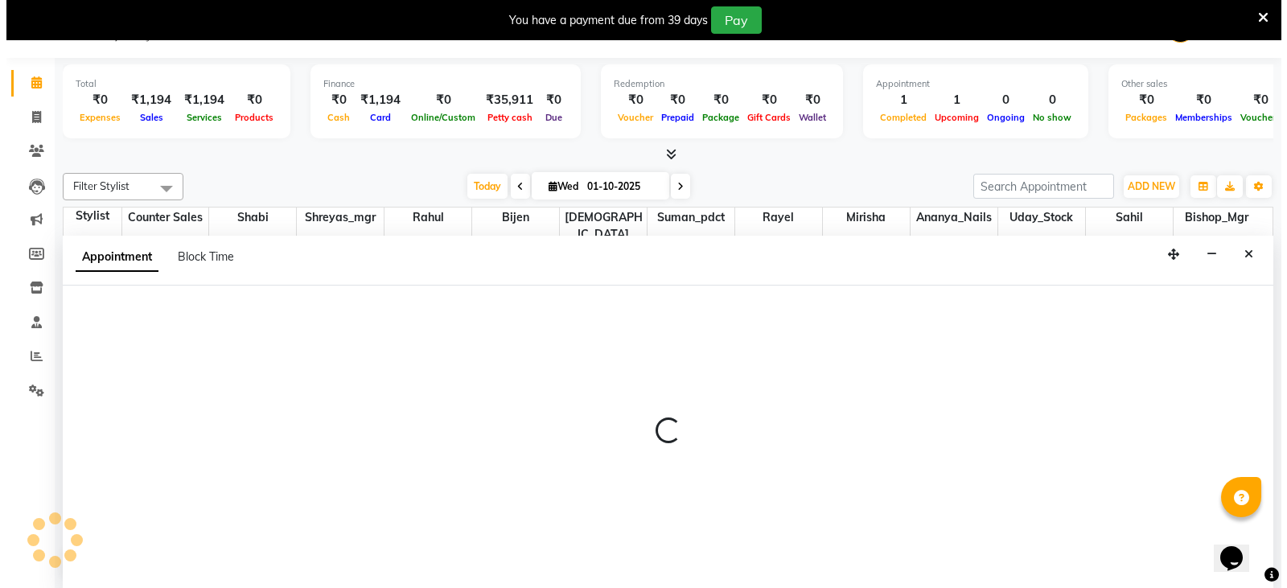
scroll to position [41, 0]
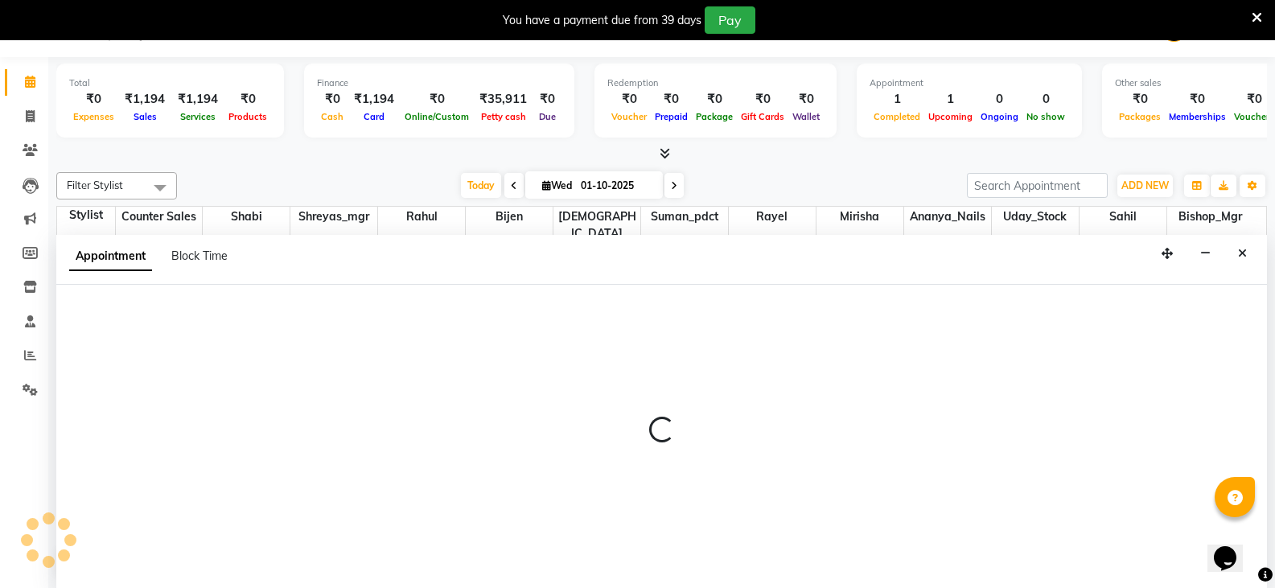
select select "90391"
select select "795"
select select "tentative"
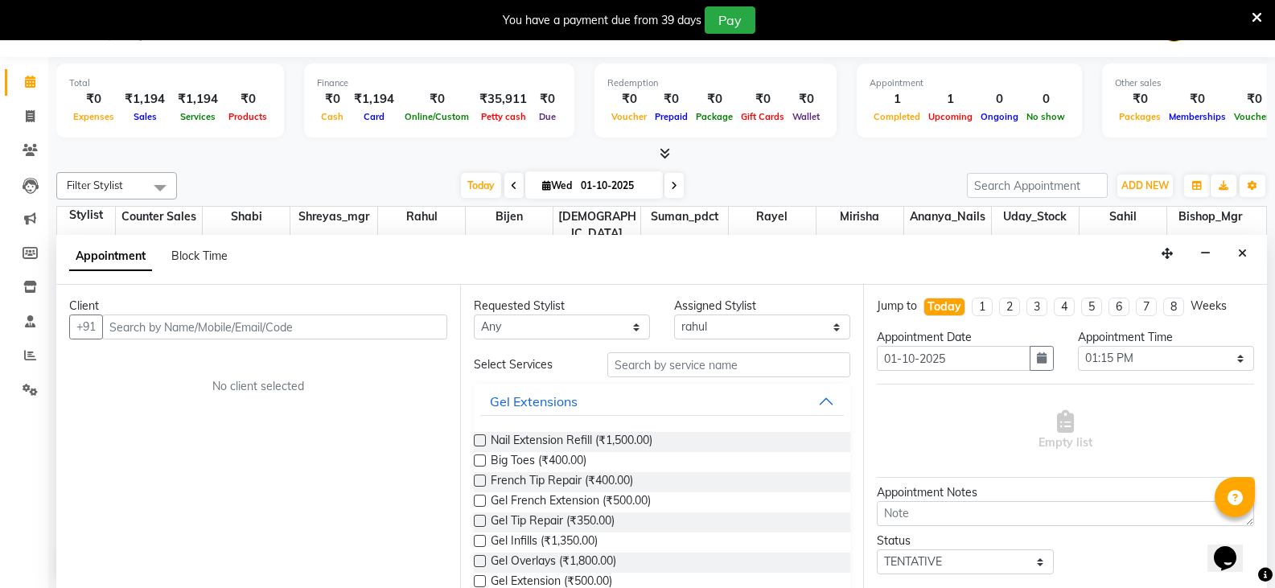
click at [266, 326] on input "text" at bounding box center [274, 327] width 345 height 25
type input "9513387815"
click at [436, 327] on span "Add Client" at bounding box center [414, 326] width 54 height 14
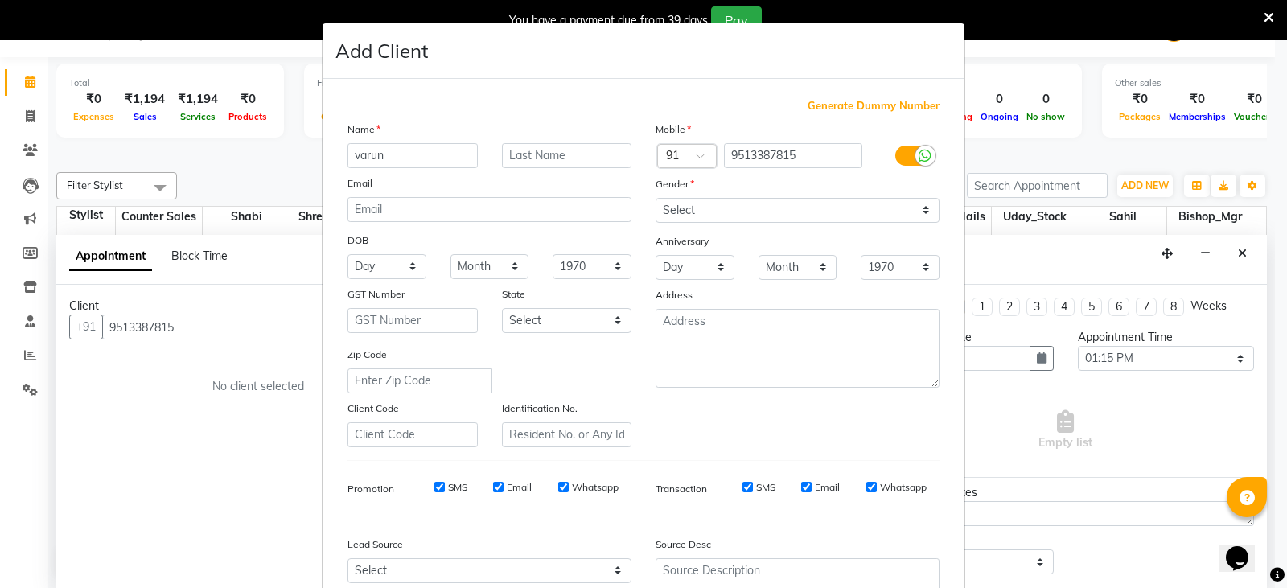
type input "varun"
type input "c"
click at [744, 202] on select "Select [DEMOGRAPHIC_DATA] [DEMOGRAPHIC_DATA] Other Prefer Not To Say" at bounding box center [798, 210] width 284 height 25
select select "[DEMOGRAPHIC_DATA]"
click at [656, 198] on select "Select [DEMOGRAPHIC_DATA] [DEMOGRAPHIC_DATA] Other Prefer Not To Say" at bounding box center [798, 210] width 284 height 25
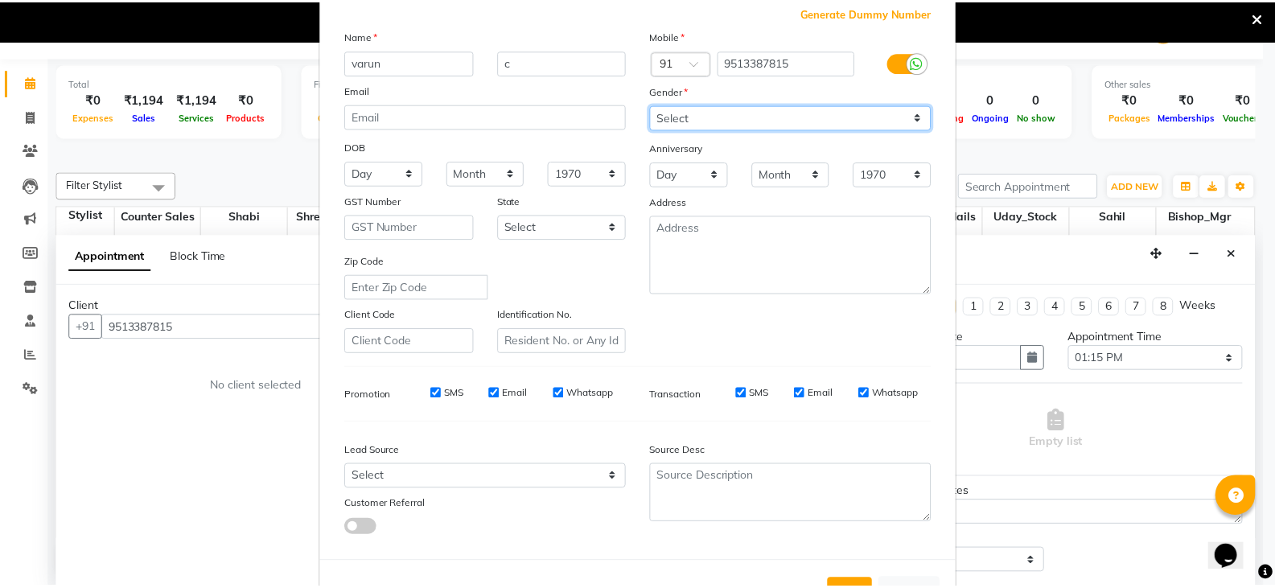
scroll to position [154, 0]
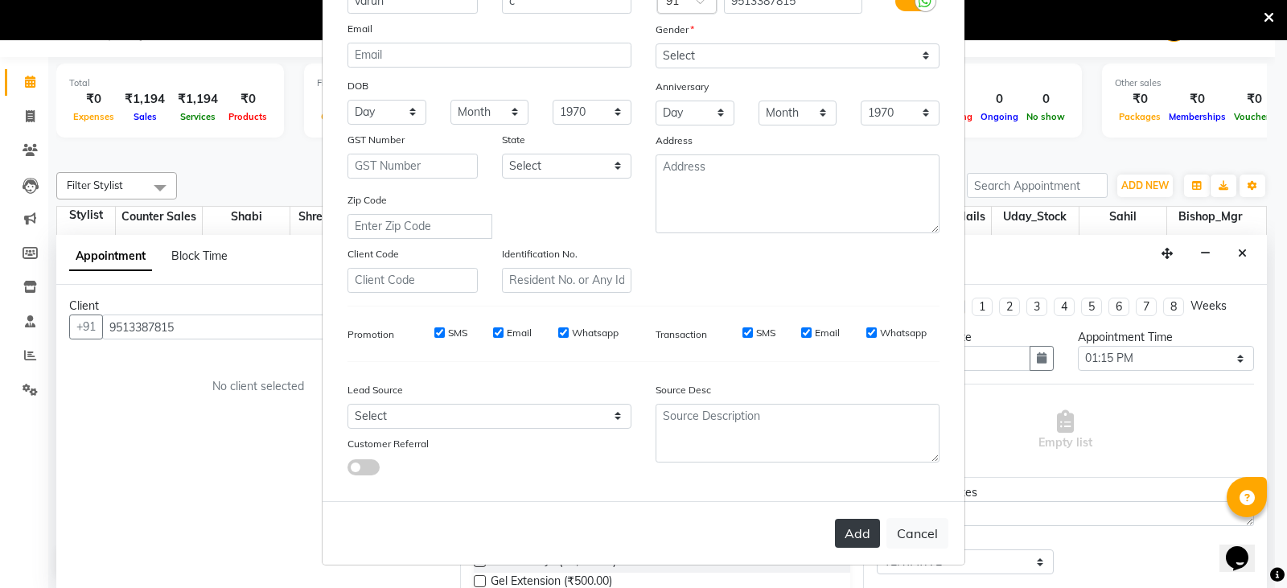
click at [842, 528] on button "Add" at bounding box center [857, 533] width 45 height 29
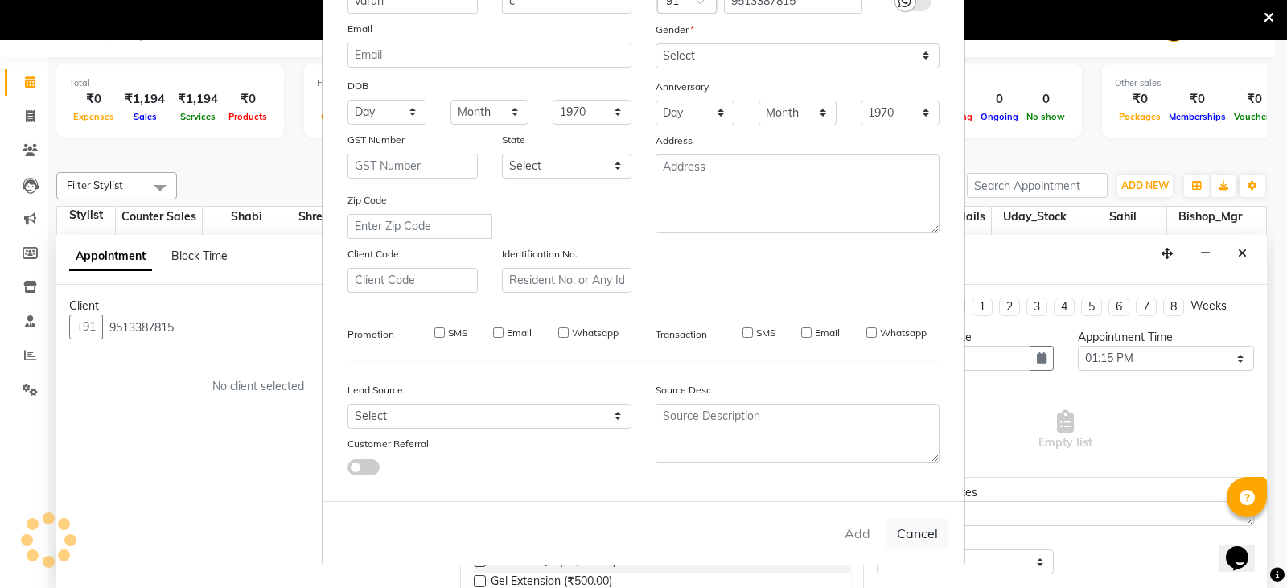
select select
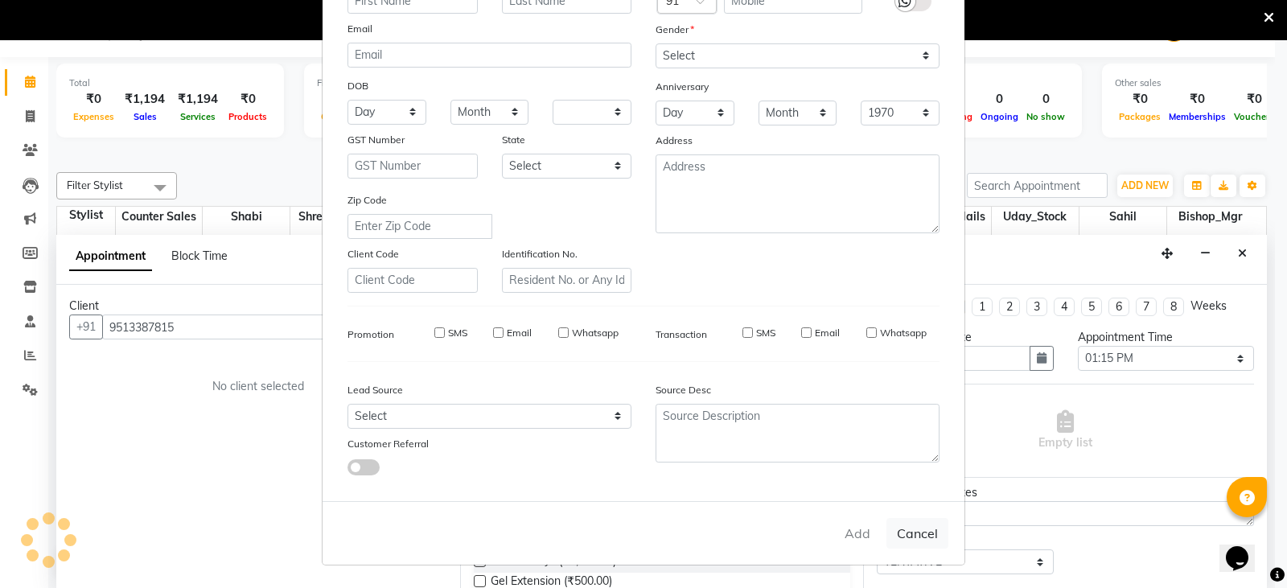
select select
checkbox input "false"
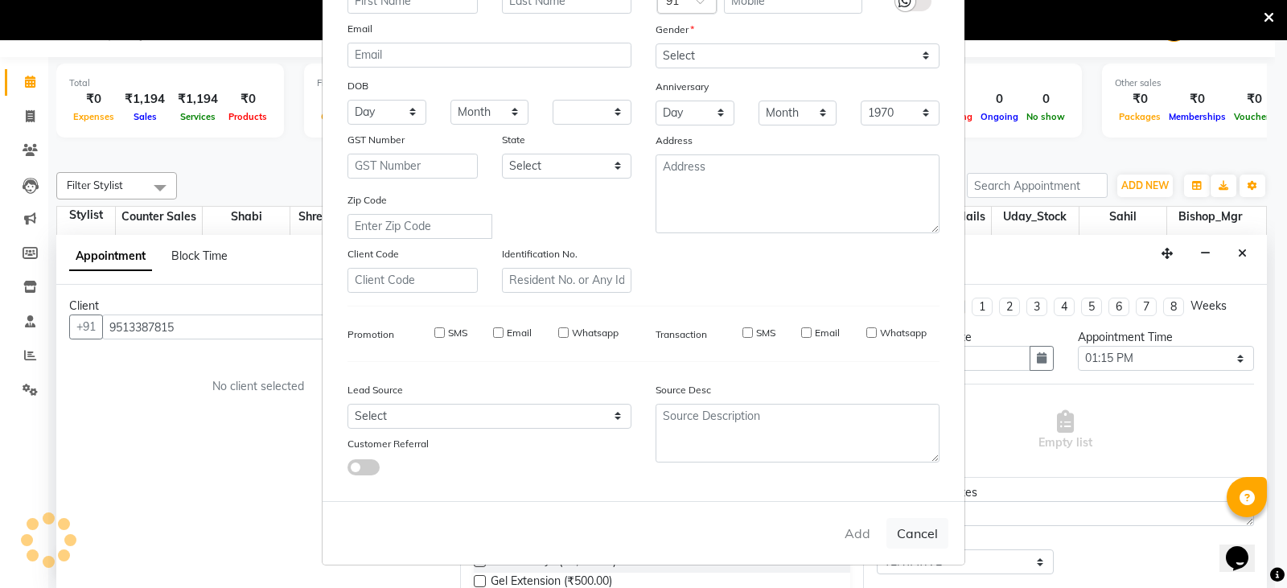
checkbox input "false"
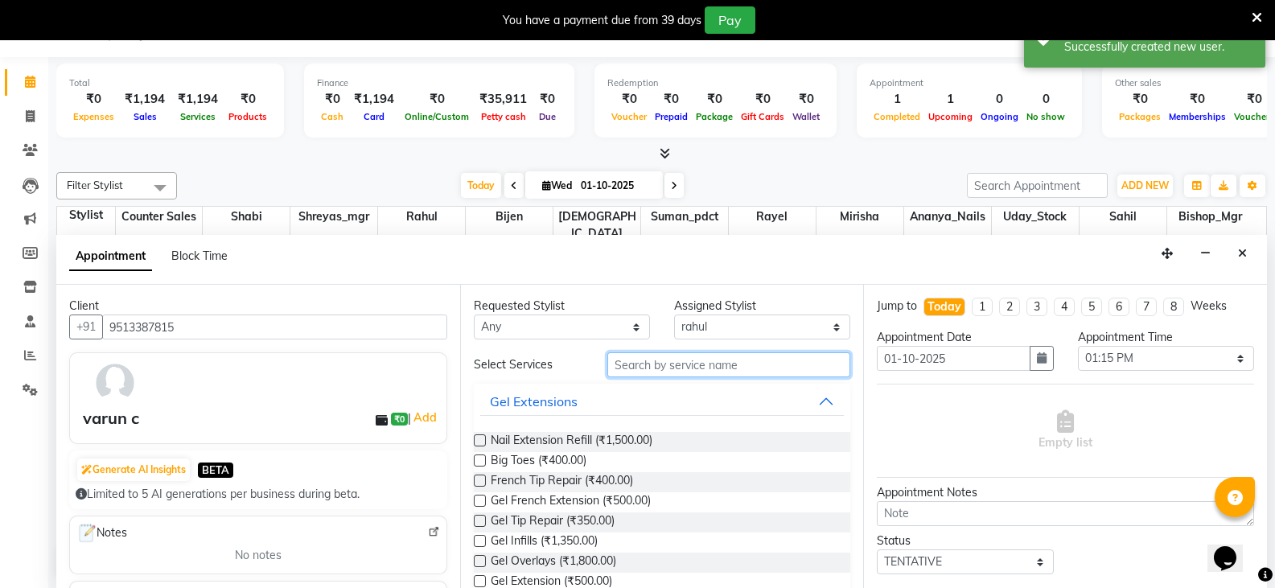
click at [702, 368] on input "text" at bounding box center [728, 364] width 243 height 25
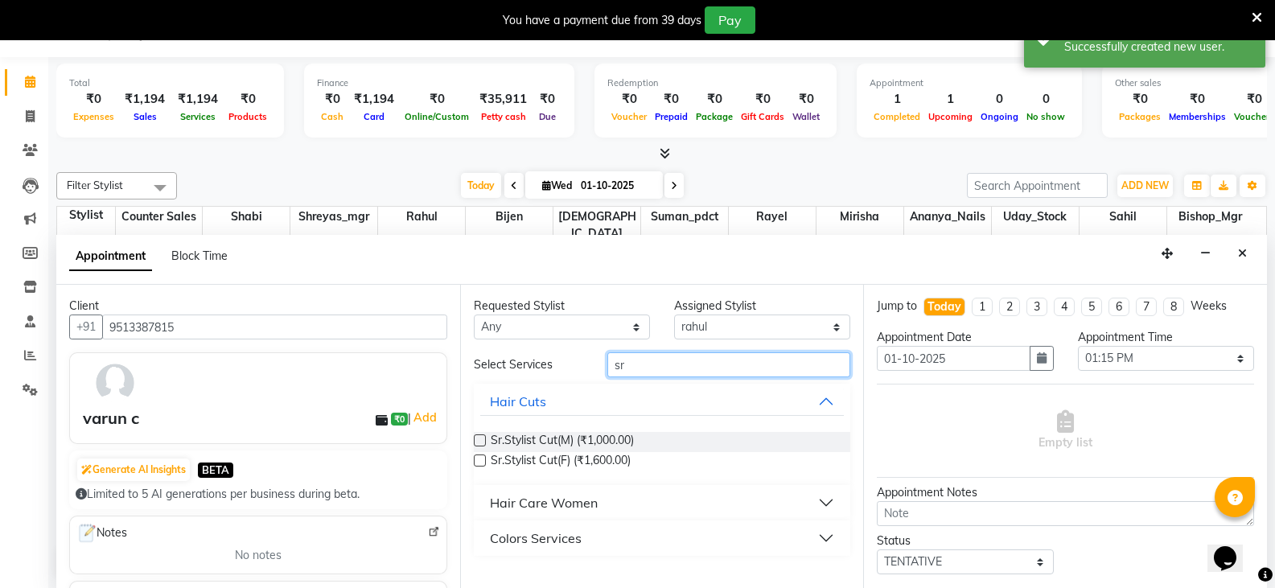
type input "sr"
click at [639, 442] on div "Sr.Stylist Cut(M) (₹1,000.00)" at bounding box center [662, 442] width 377 height 20
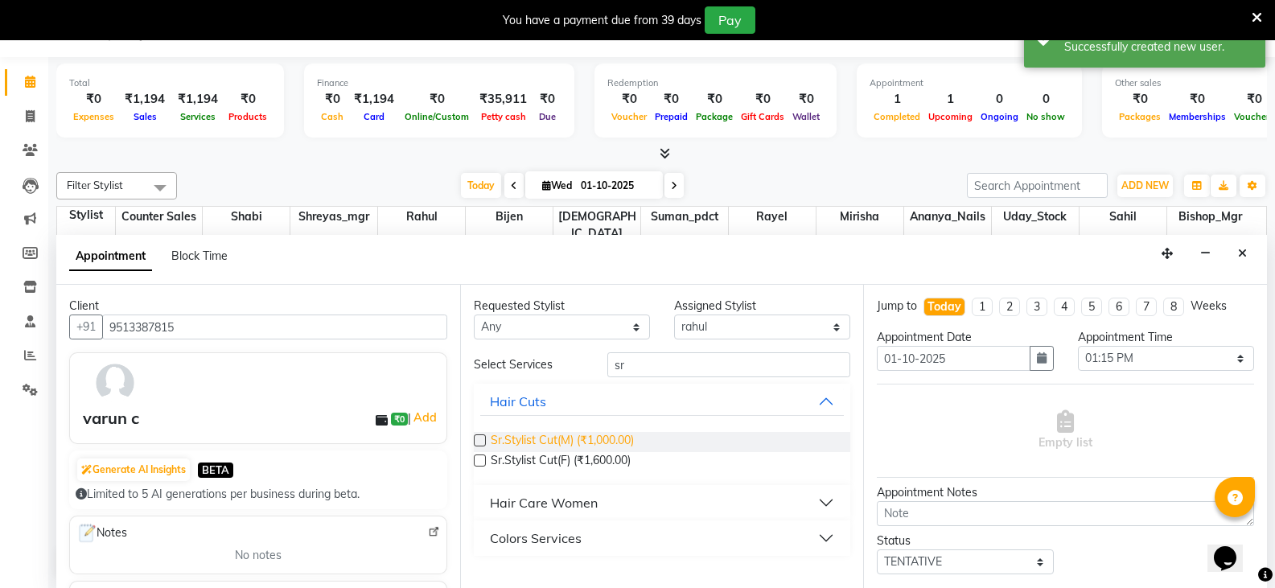
click at [576, 439] on span "Sr.Stylist Cut(M) (₹1,000.00)" at bounding box center [562, 442] width 143 height 20
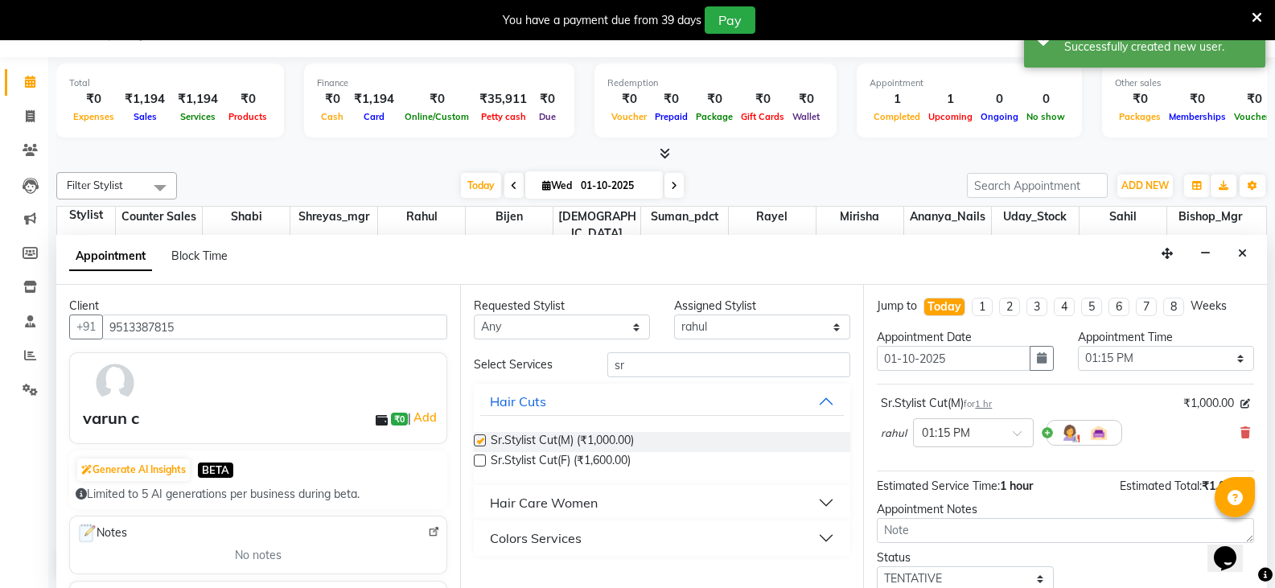
checkbox input "false"
click at [694, 362] on input "sr" at bounding box center [728, 364] width 243 height 25
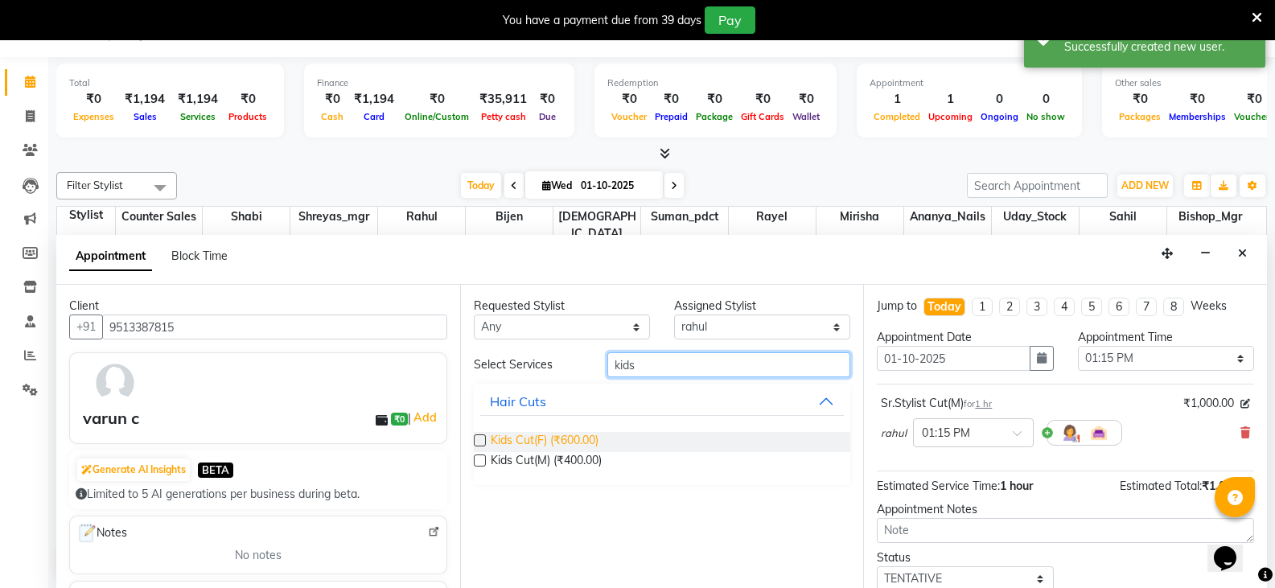
type input "kids"
click at [583, 432] on span "Kids Cut(F) (₹600.00)" at bounding box center [545, 442] width 108 height 20
checkbox input "false"
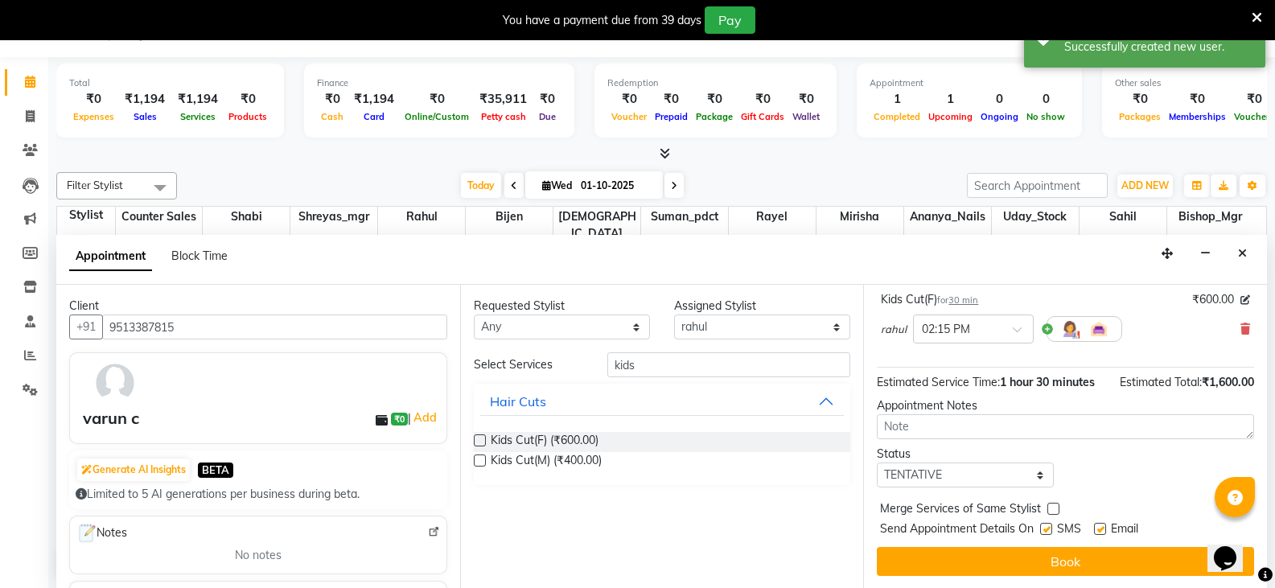
scroll to position [178, 0]
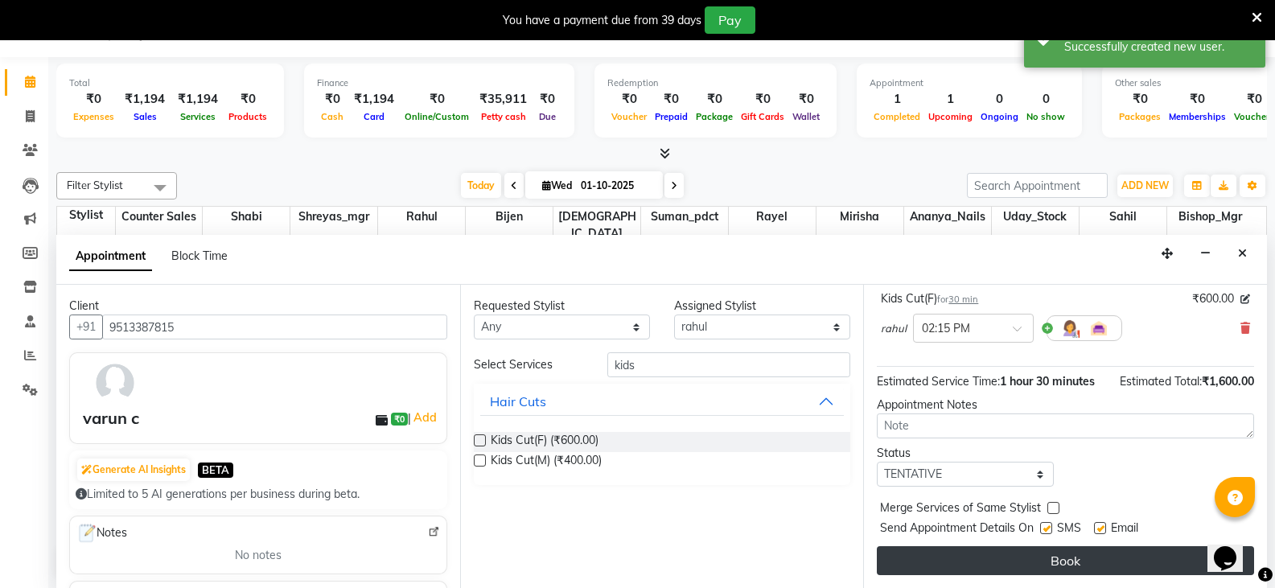
click at [1057, 562] on button "Book" at bounding box center [1065, 560] width 377 height 29
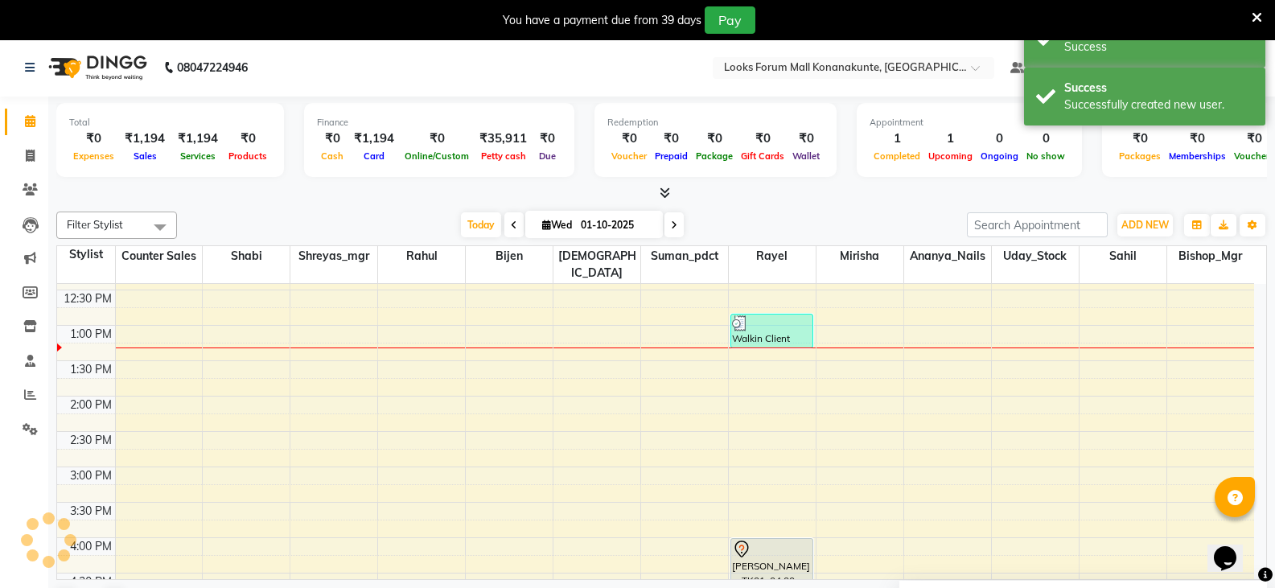
scroll to position [0, 0]
